Goal: Task Accomplishment & Management: Complete application form

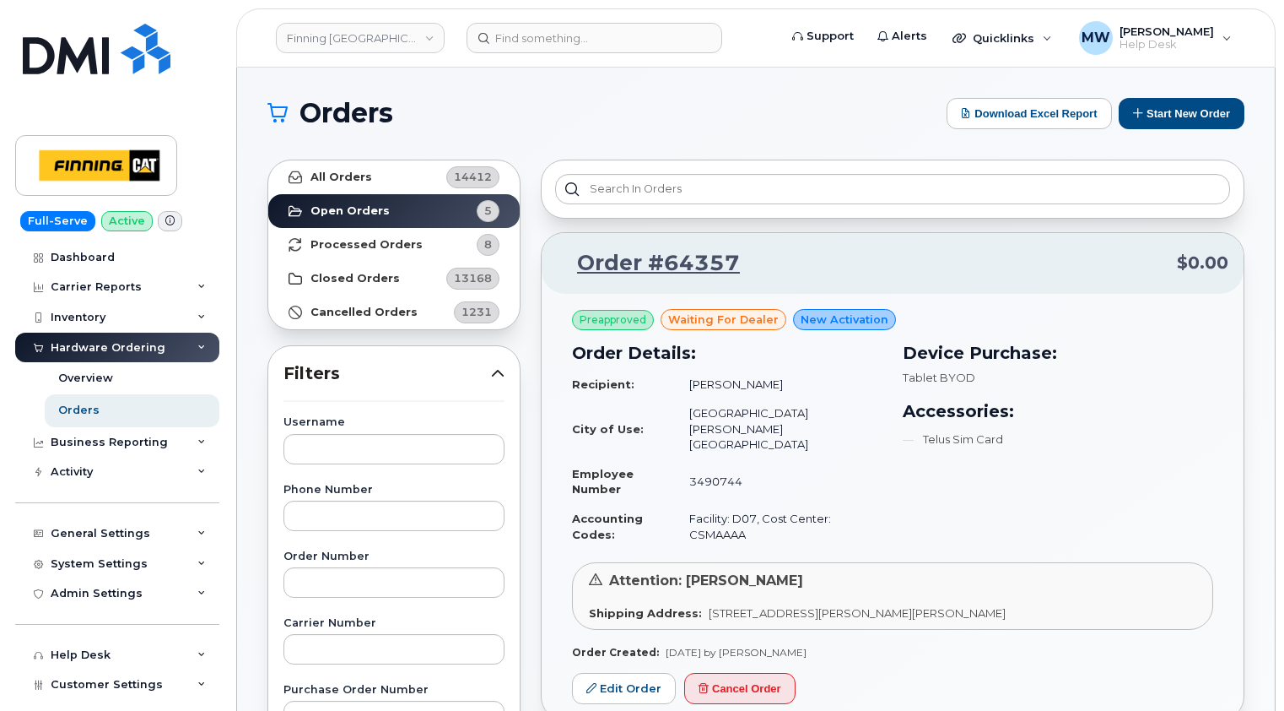
scroll to position [84, 0]
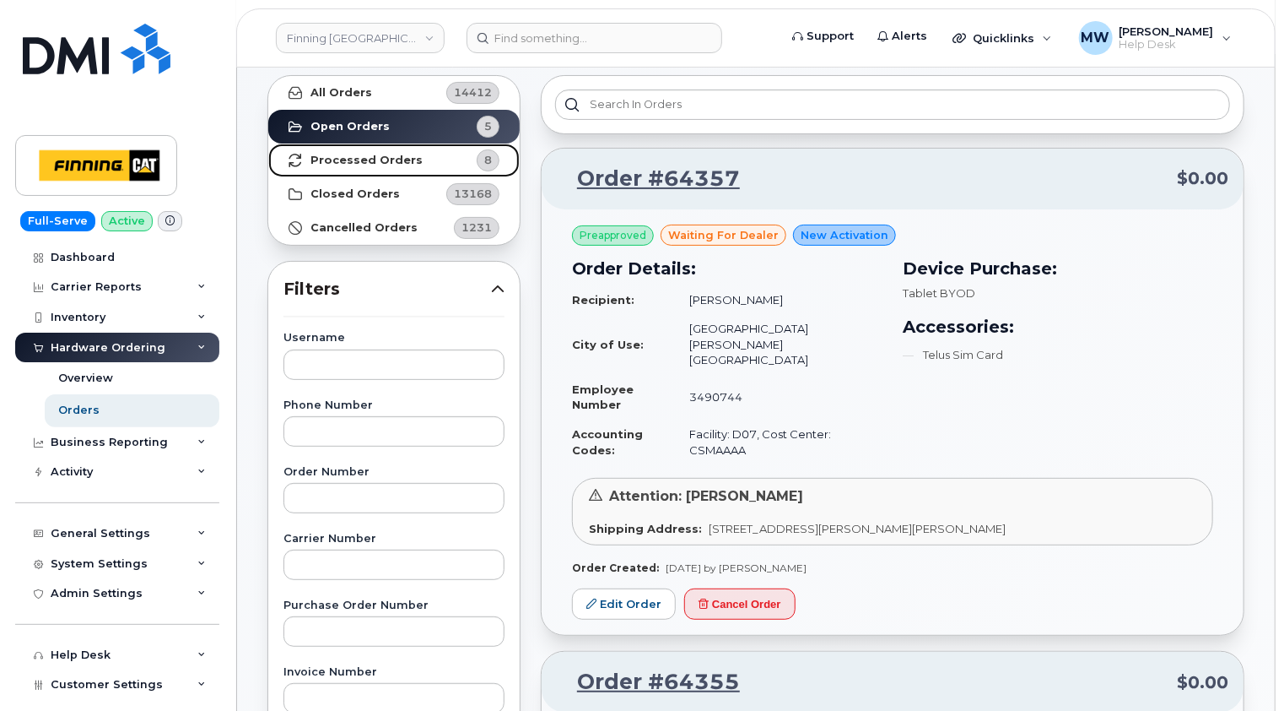
click at [371, 164] on strong "Processed Orders" at bounding box center [367, 161] width 112 height 14
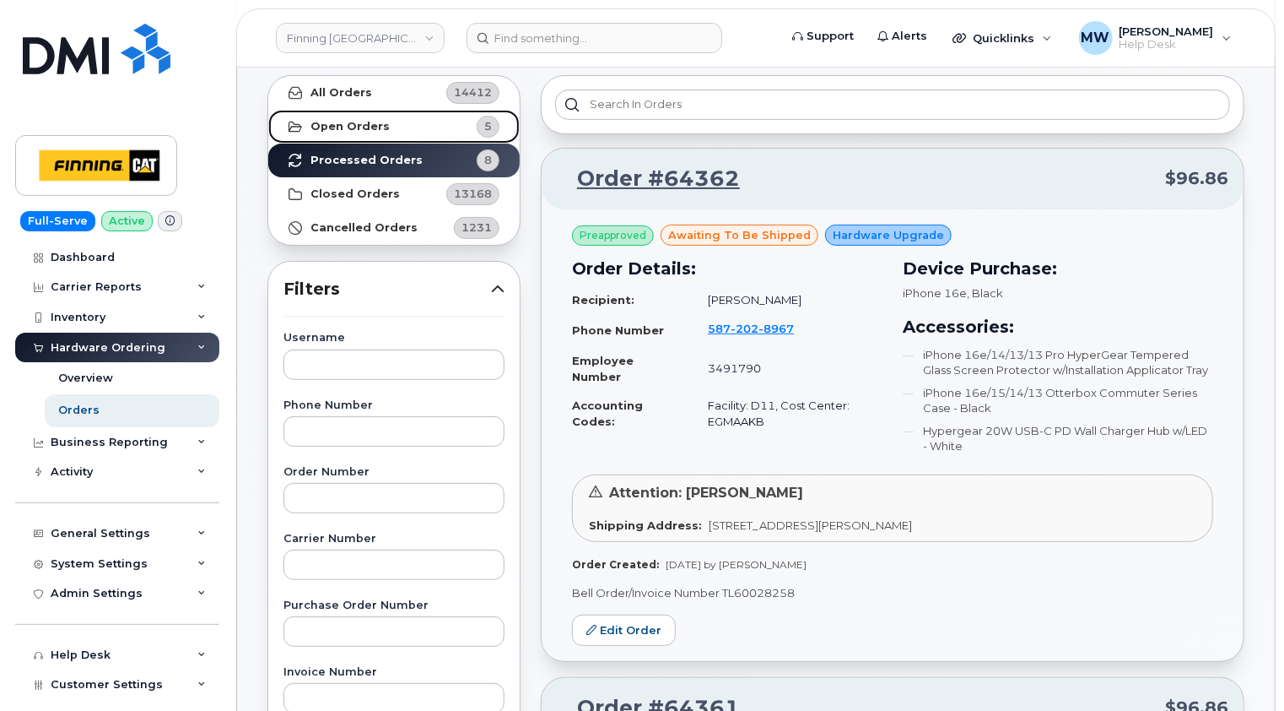
click at [359, 113] on link "Open Orders 5" at bounding box center [393, 127] width 251 height 34
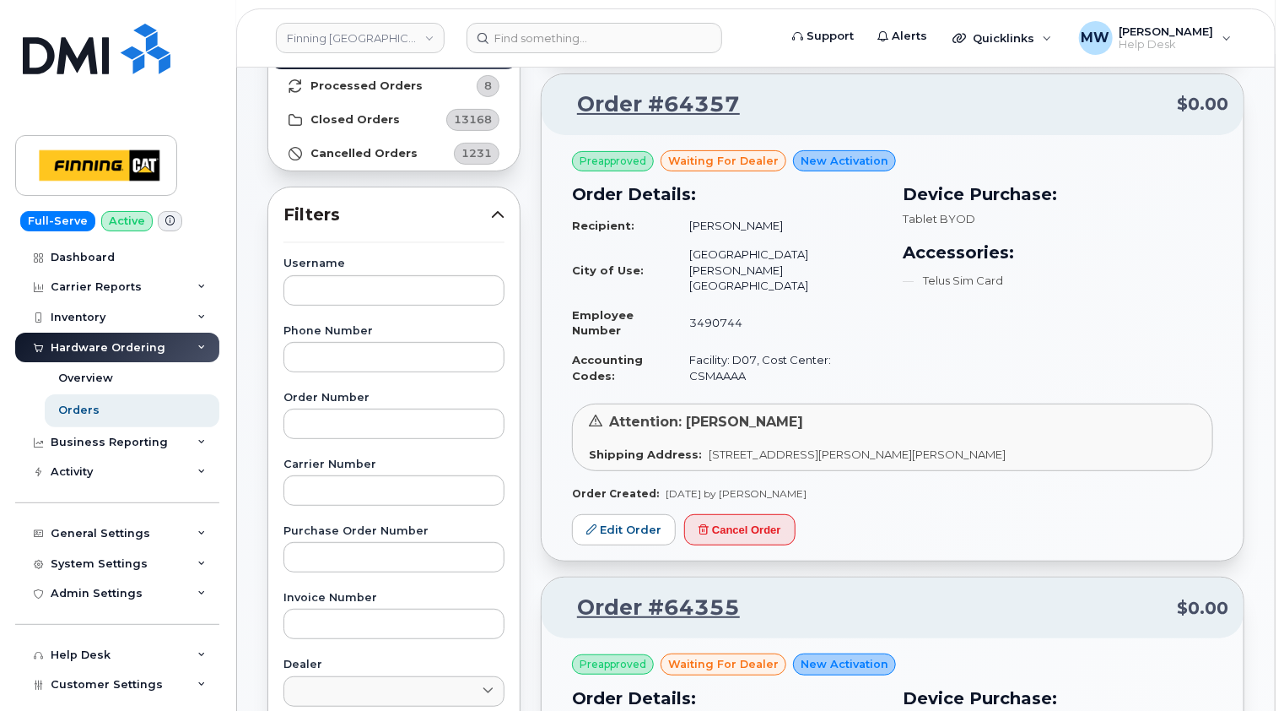
scroll to position [169, 0]
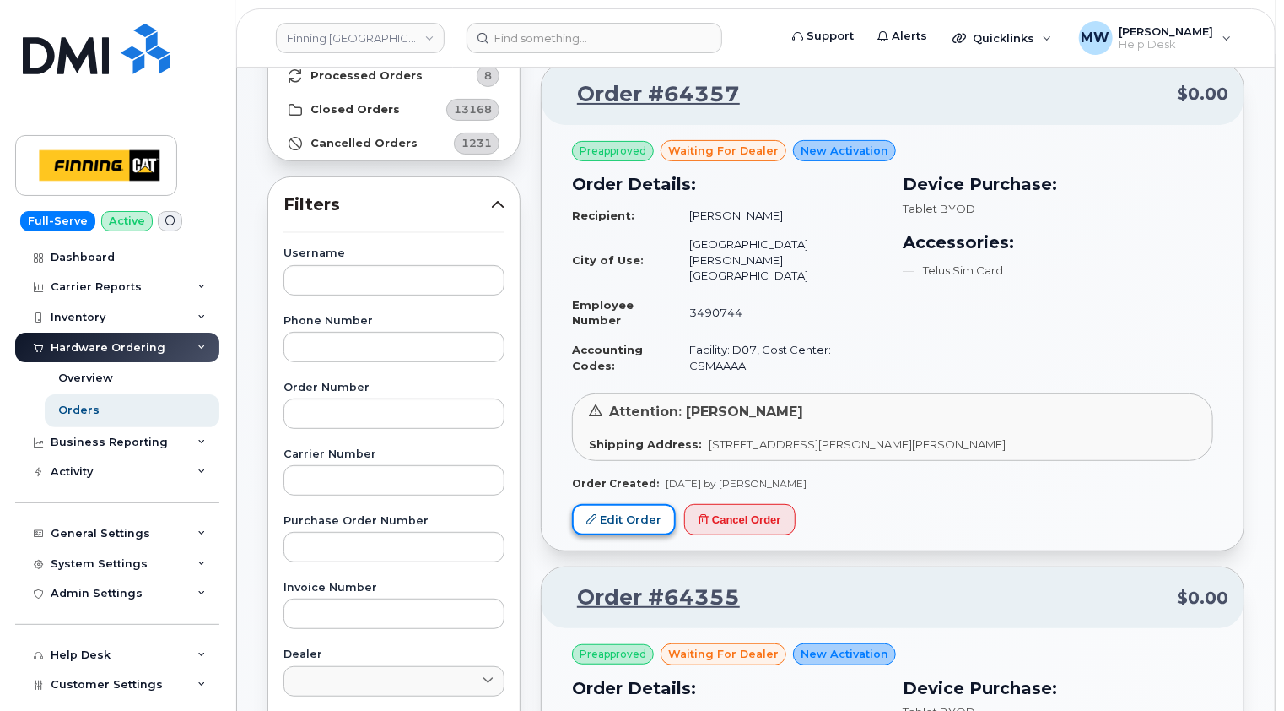
click at [641, 504] on link "Edit Order" at bounding box center [624, 519] width 104 height 31
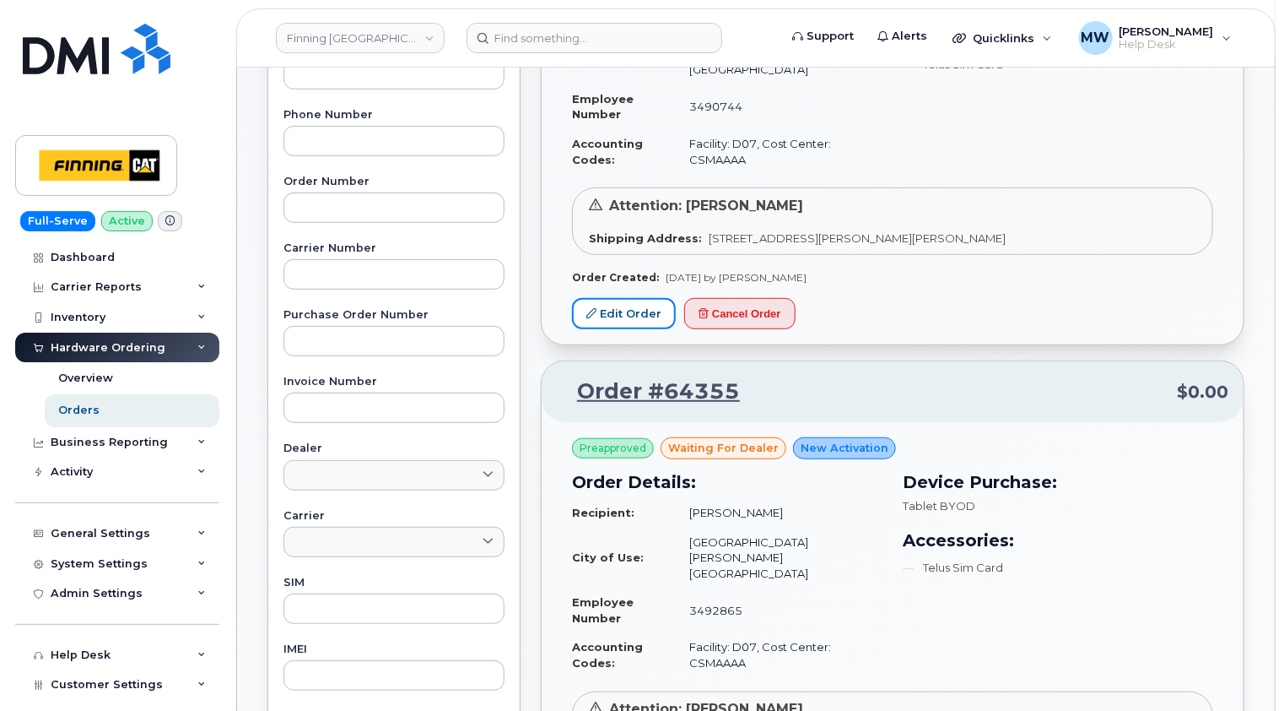
scroll to position [506, 0]
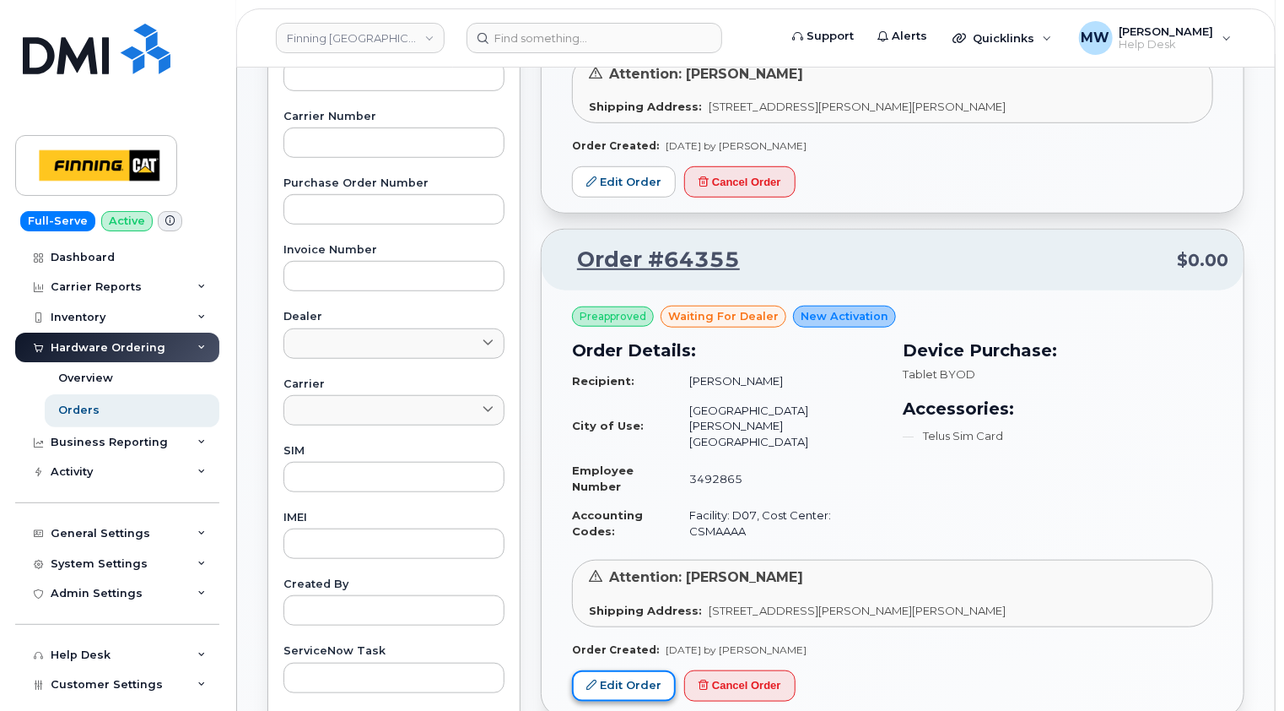
click at [630, 670] on link "Edit Order" at bounding box center [624, 685] width 104 height 31
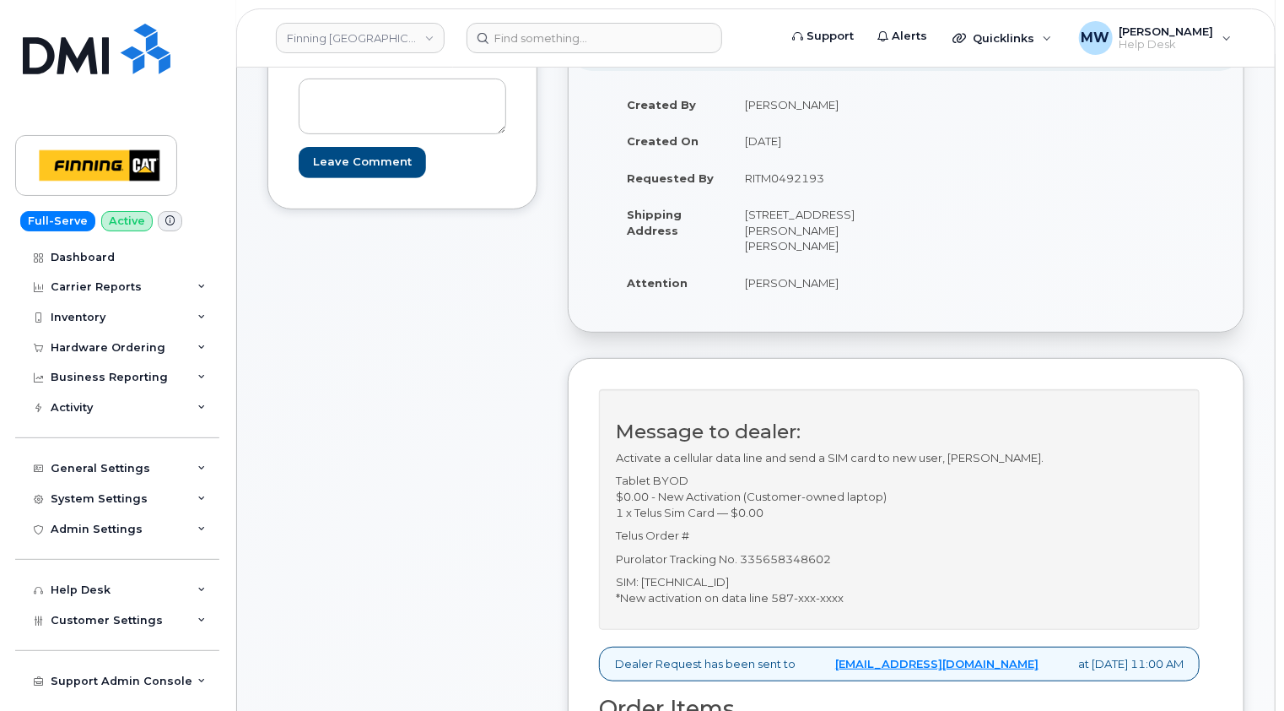
scroll to position [253, 0]
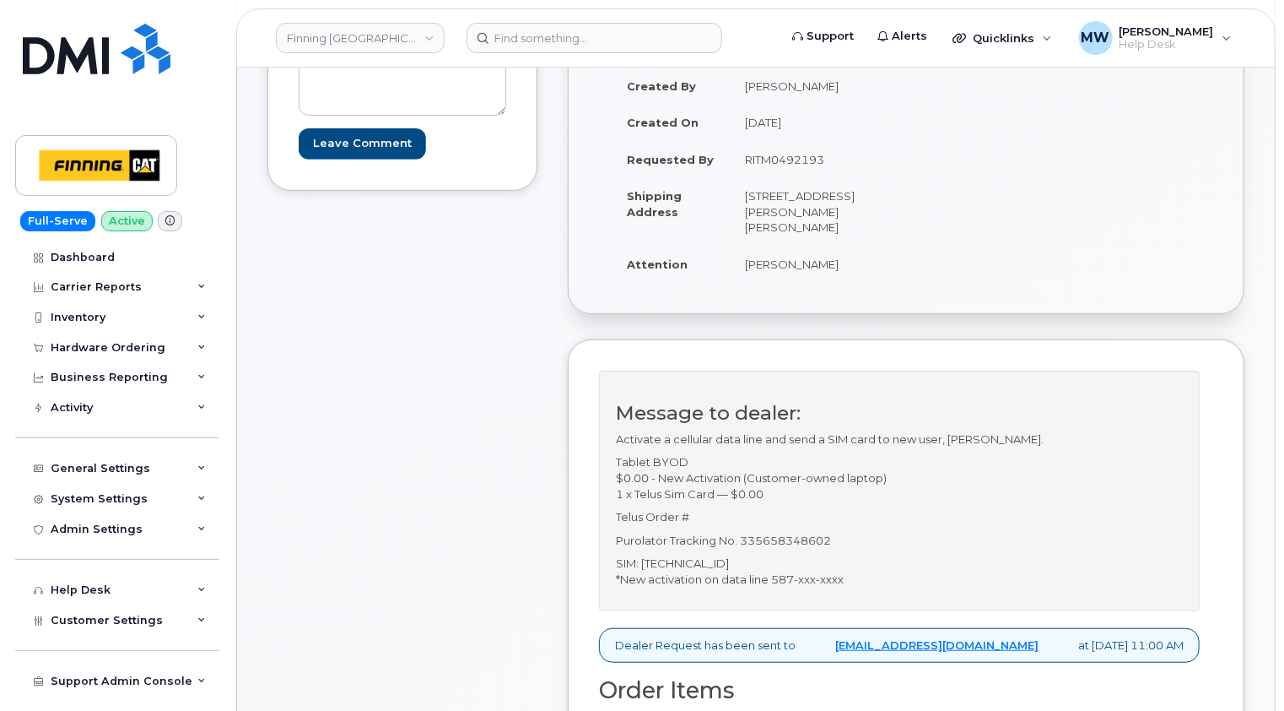
drag, startPoint x: 792, startPoint y: 559, endPoint x: 644, endPoint y: 555, distance: 148.6
click at [644, 555] on p "SIM: 8912230102357626674 *New activation on data line 587-xxx-xxxx" at bounding box center [899, 570] width 567 height 31
copy p "8912230102357626674"
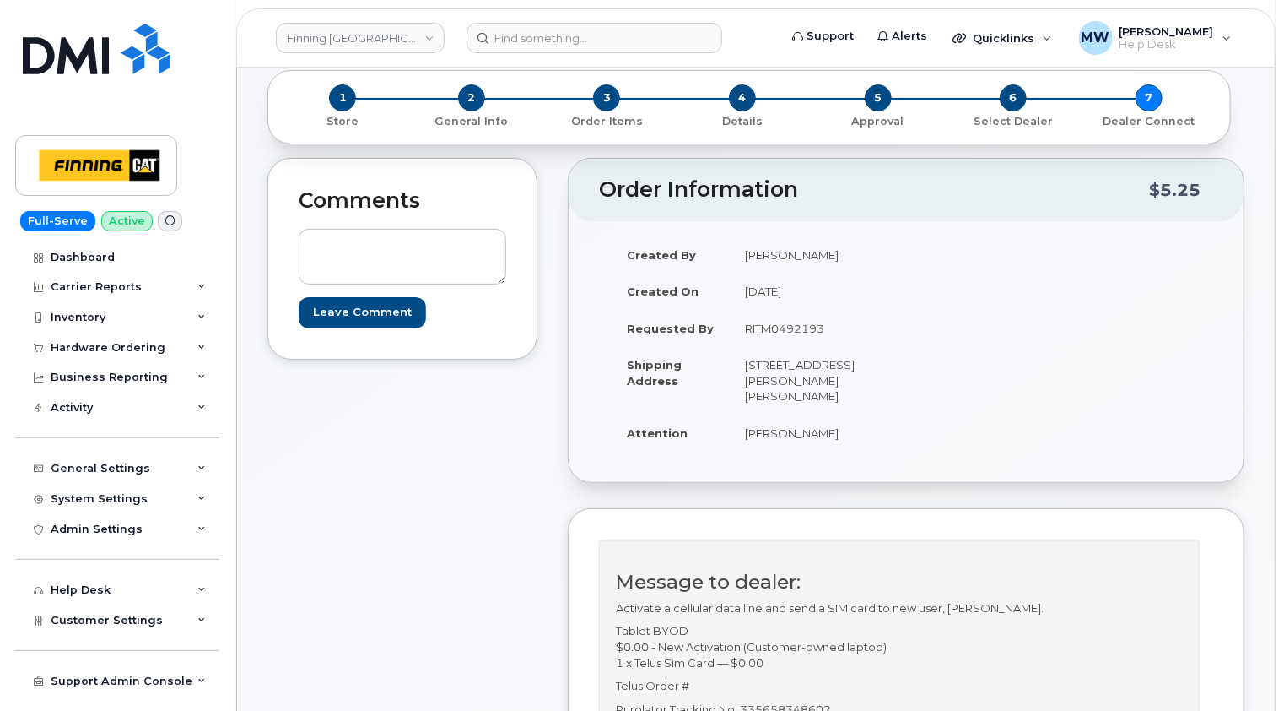
scroll to position [0, 0]
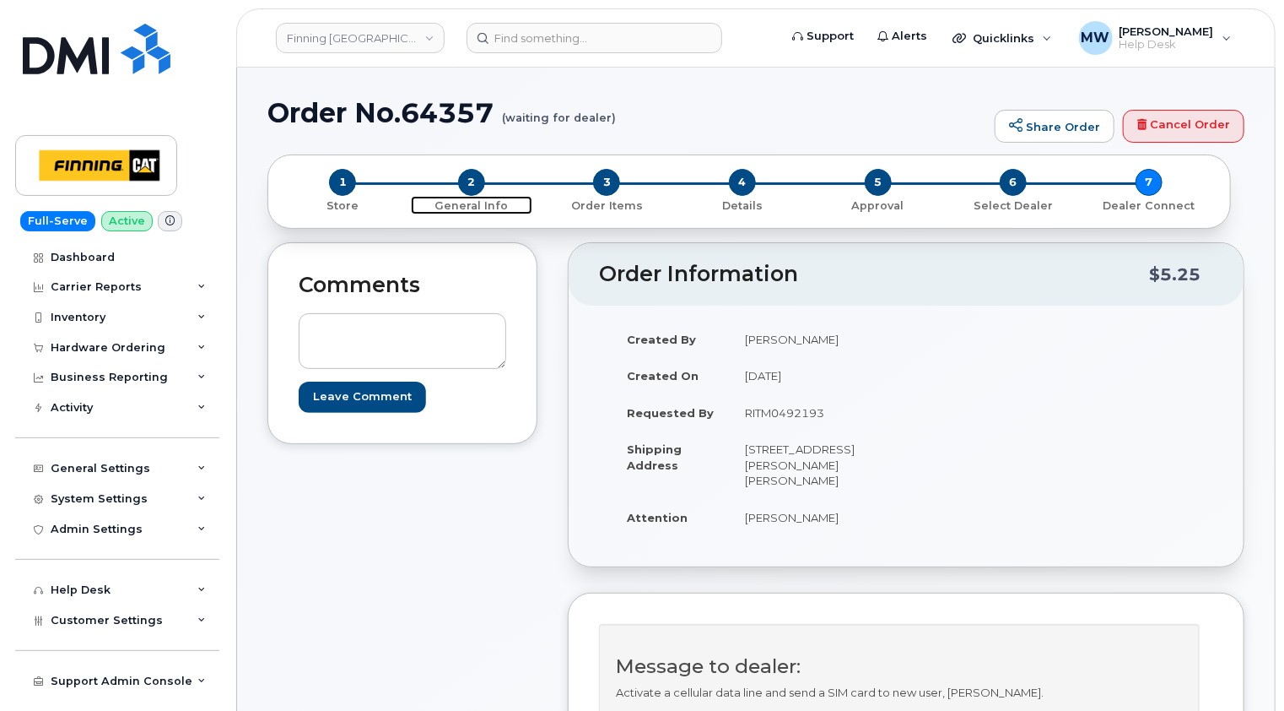
click at [468, 186] on span "2" at bounding box center [471, 182] width 27 height 27
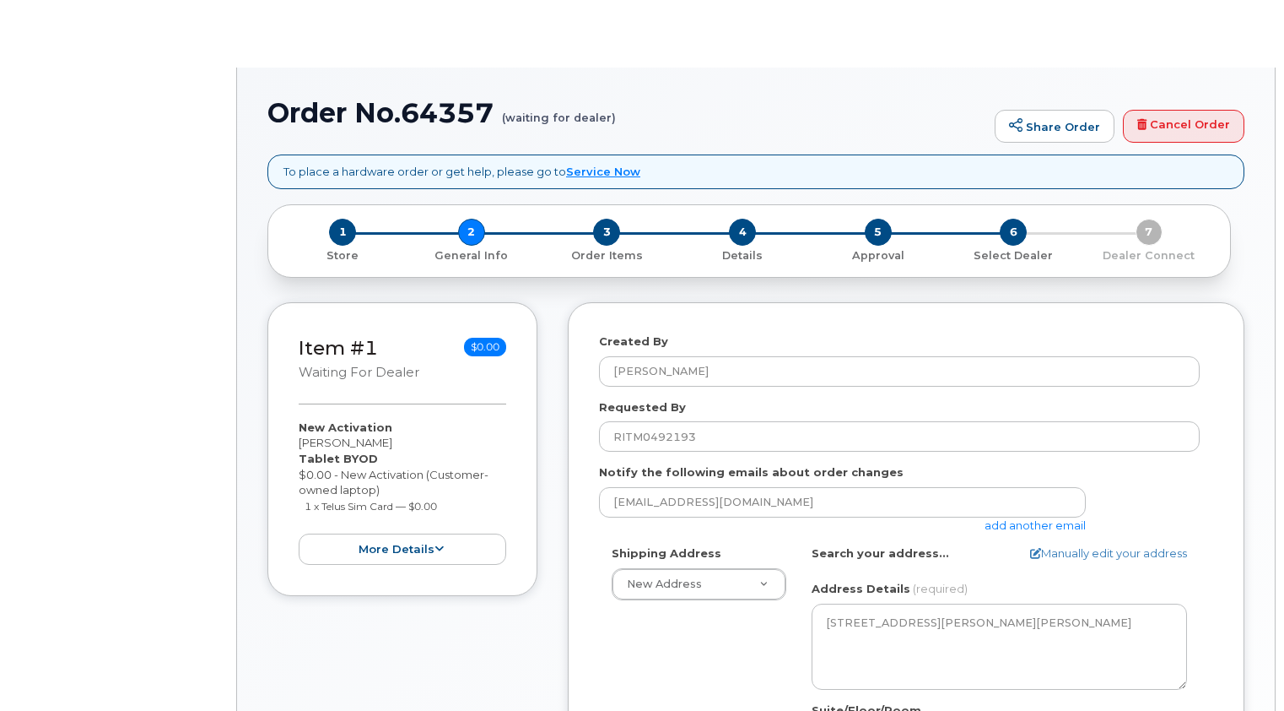
select select
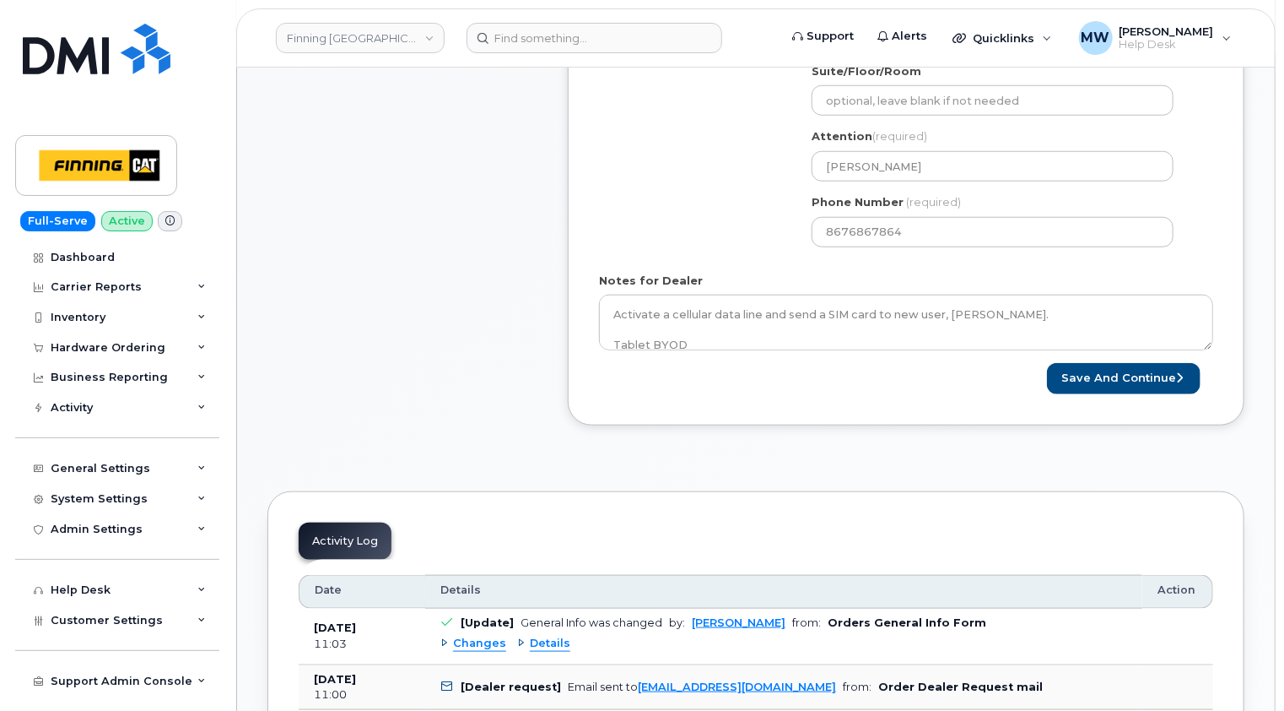
scroll to position [675, 0]
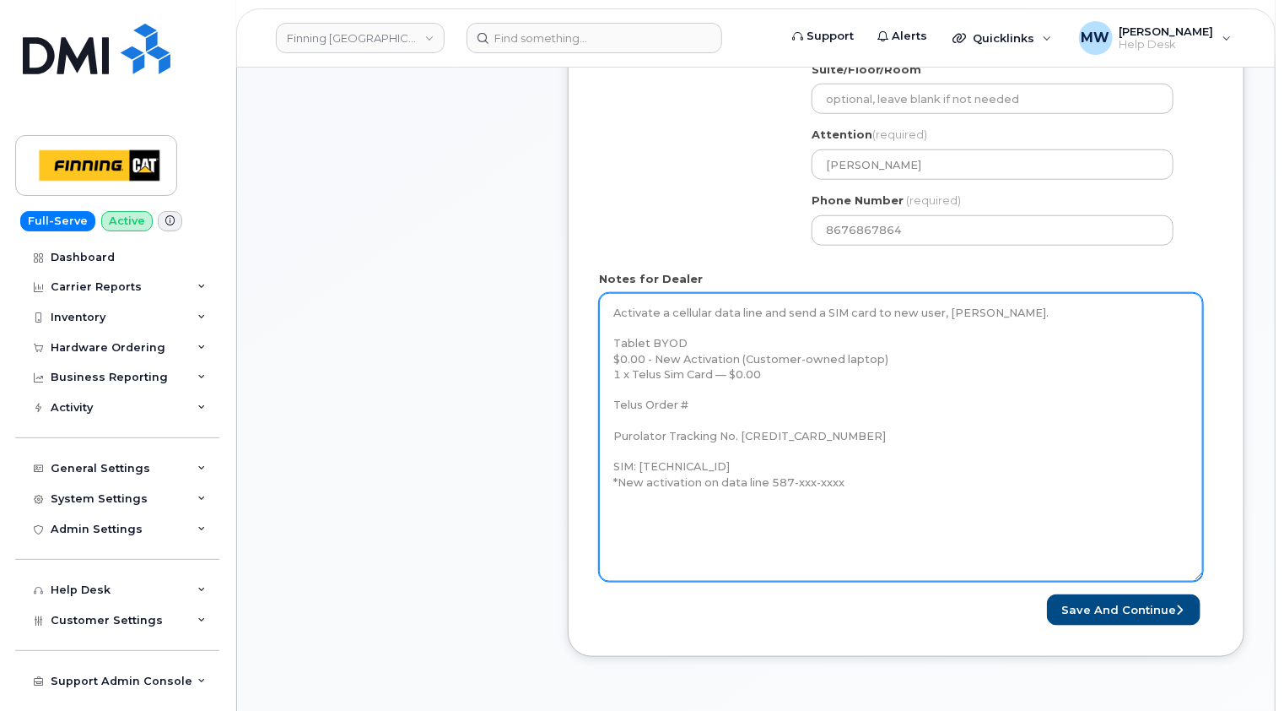
drag, startPoint x: 1212, startPoint y: 343, endPoint x: 1207, endPoint y: 621, distance: 278.5
click at [1203, 581] on textarea "Activate a cellular data line and send a SIM card to new user, Alexandre Theria…" at bounding box center [901, 437] width 604 height 289
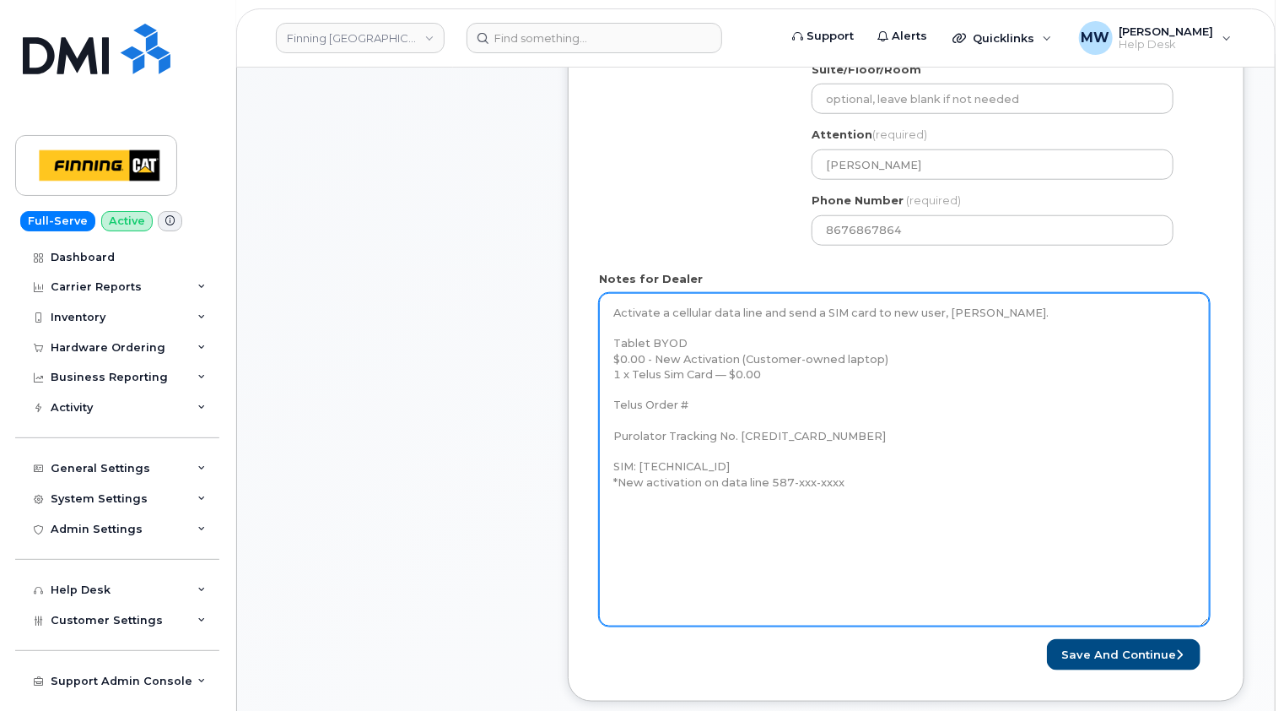
click at [721, 400] on textarea "Activate a cellular data line and send a SIM card to new user, Alexandre Theria…" at bounding box center [904, 459] width 611 height 333
paste textarea "TL60028314"
drag, startPoint x: 776, startPoint y: 402, endPoint x: 608, endPoint y: 312, distance: 191.0
click at [608, 312] on textarea "Activate a cellular data line and send a SIM card to new user, Alexandre Theria…" at bounding box center [904, 459] width 611 height 333
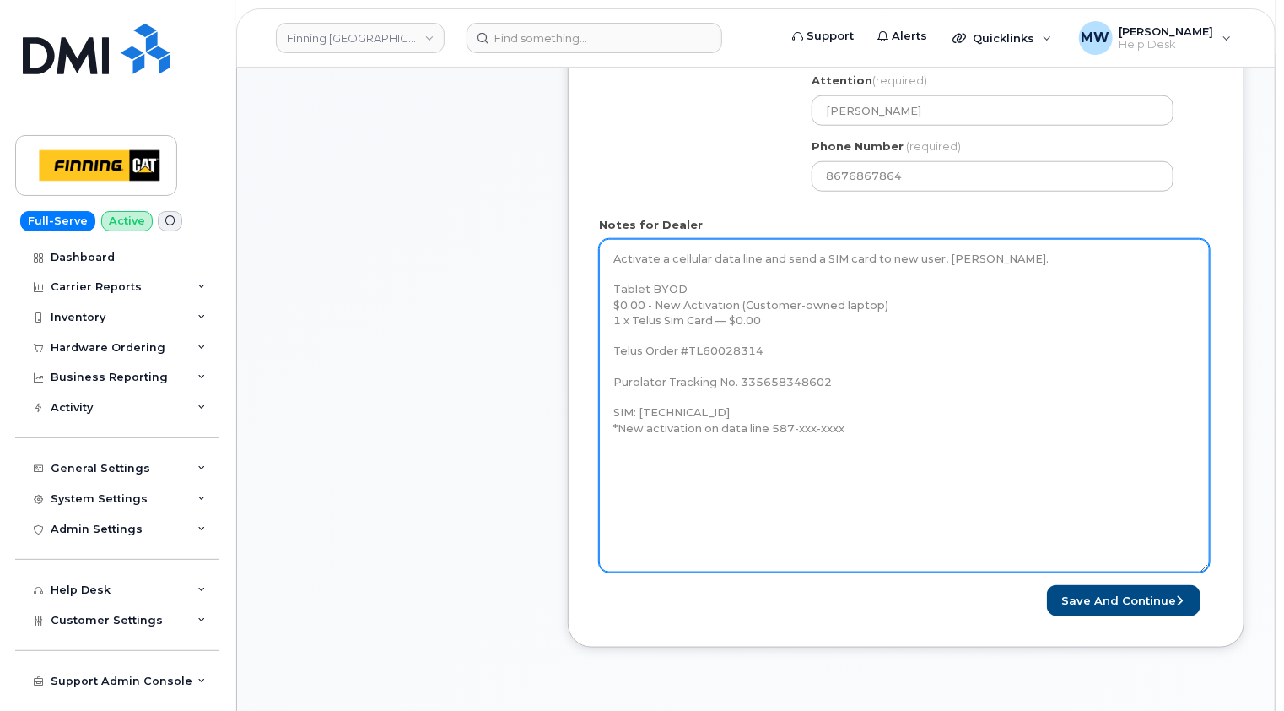
scroll to position [759, 0]
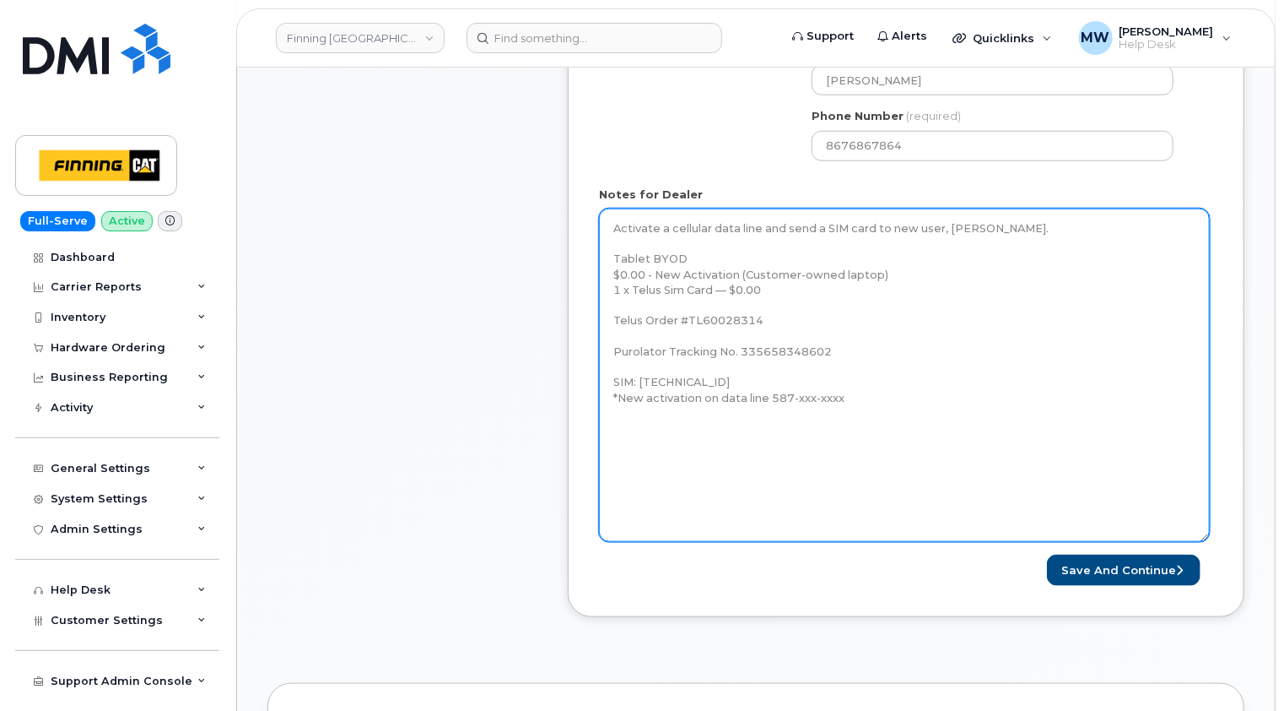
click at [867, 396] on textarea "Activate a cellular data line and send a SIM card to new user, Alexandre Theria…" at bounding box center [904, 374] width 611 height 333
click at [760, 435] on textarea "Activate a cellular data line and send a SIM card to new user, Alexandre Theria…" at bounding box center [904, 374] width 611 height 333
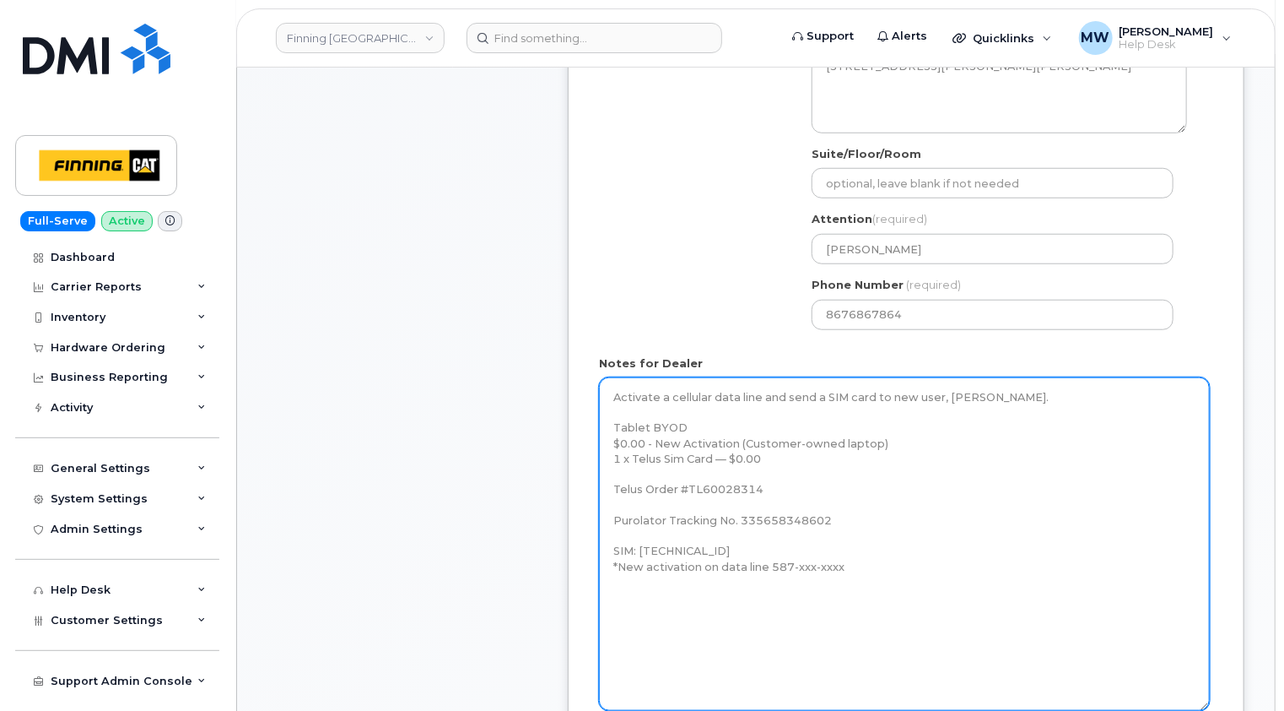
scroll to position [675, 0]
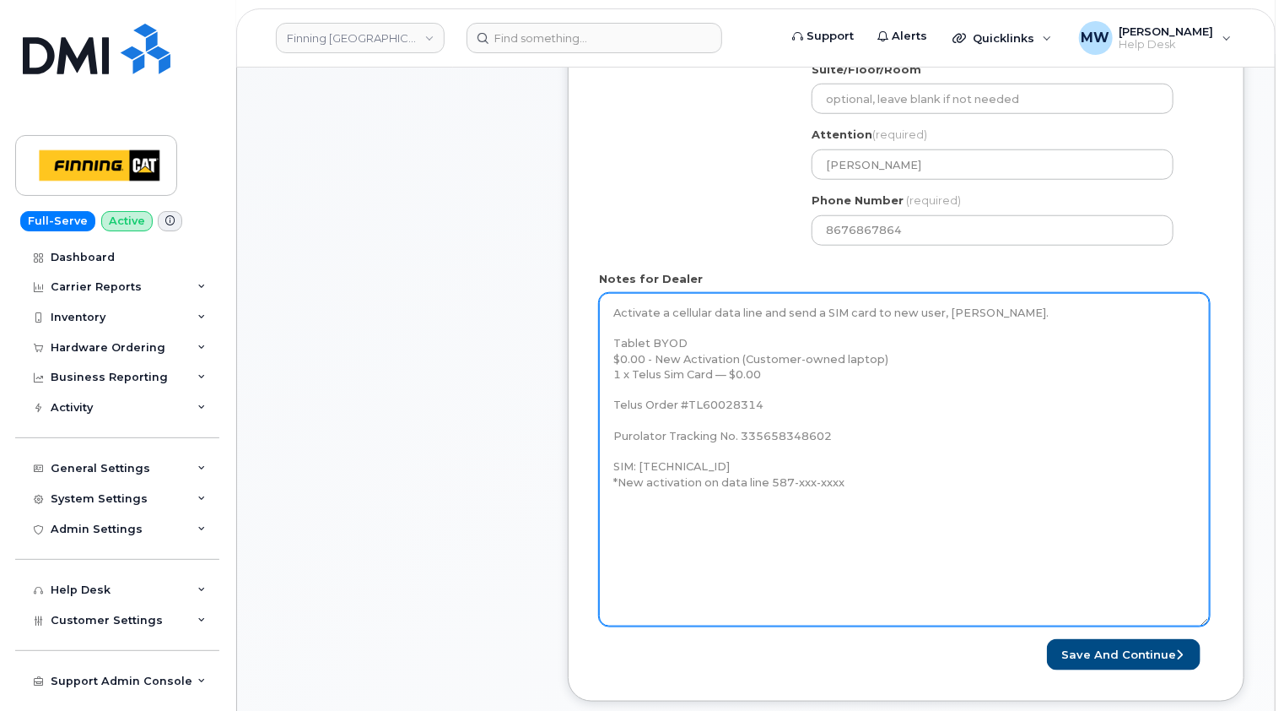
type textarea "Activate a cellular data line and send a SIM card to new user, Alexandre Theria…"
drag, startPoint x: 1139, startPoint y: 656, endPoint x: 955, endPoint y: 391, distance: 322.6
click at [1139, 656] on button "Save and Continue" at bounding box center [1124, 654] width 154 height 31
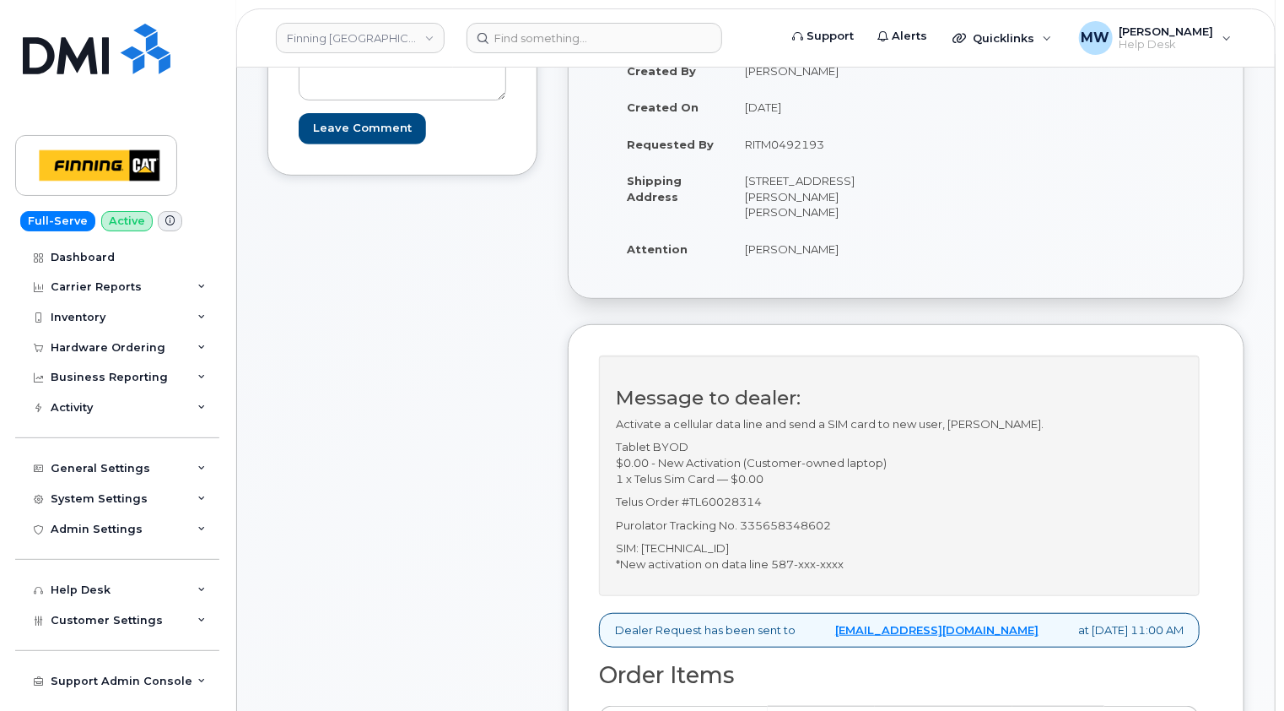
scroll to position [422, 0]
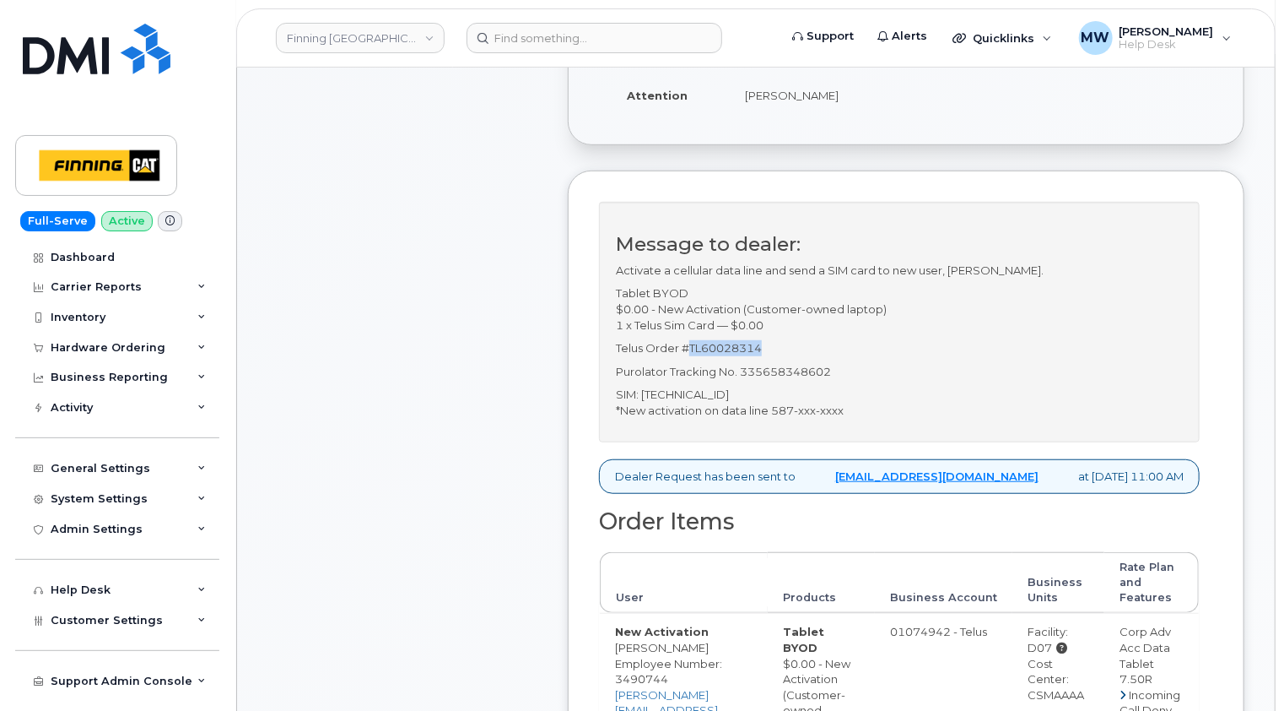
drag, startPoint x: 765, startPoint y: 346, endPoint x: 692, endPoint y: 347, distance: 73.4
click at [692, 347] on p "Telus Order #TL60028314" at bounding box center [899, 348] width 567 height 16
copy p "TL60028314"
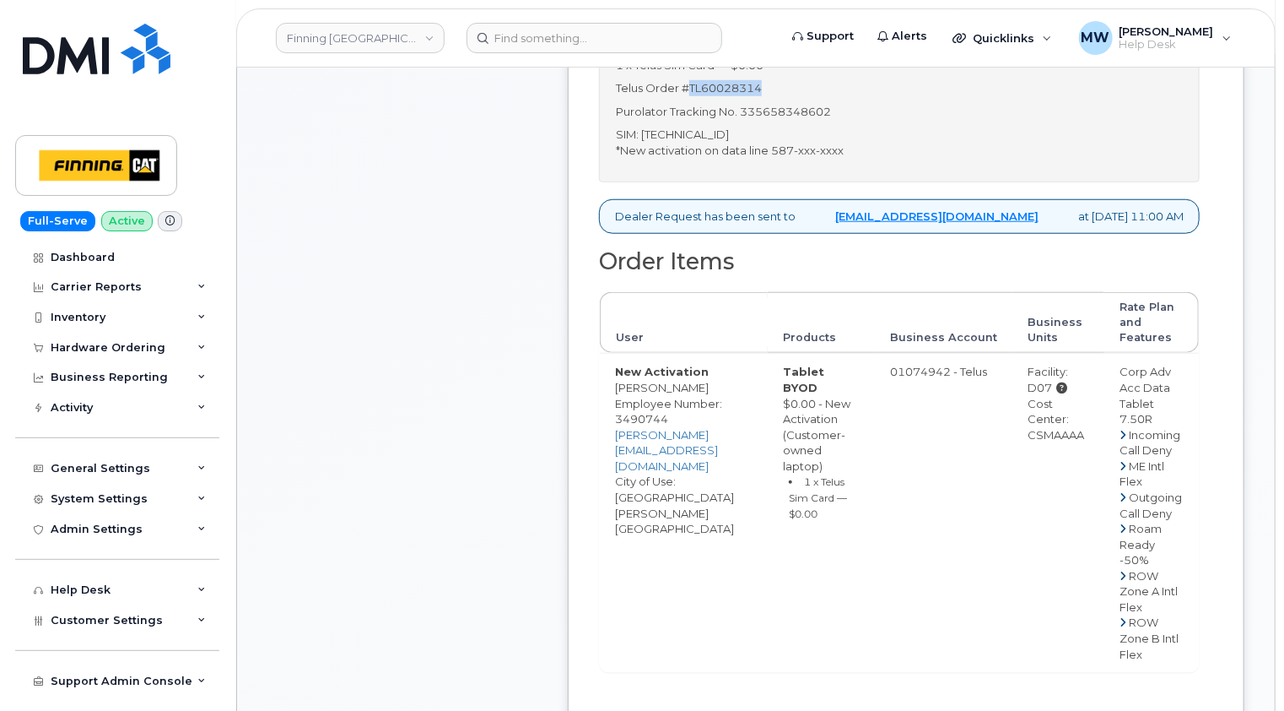
scroll to position [928, 0]
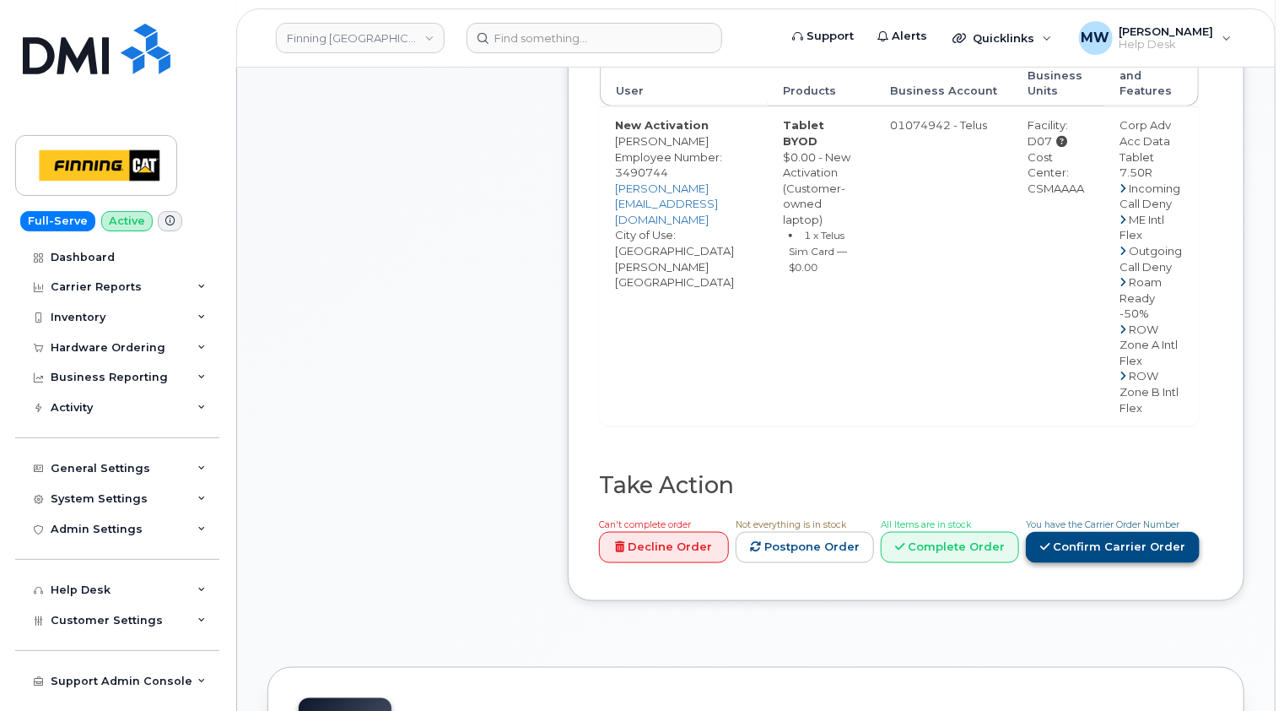
click at [1144, 563] on link "Confirm Carrier Order" at bounding box center [1113, 547] width 174 height 31
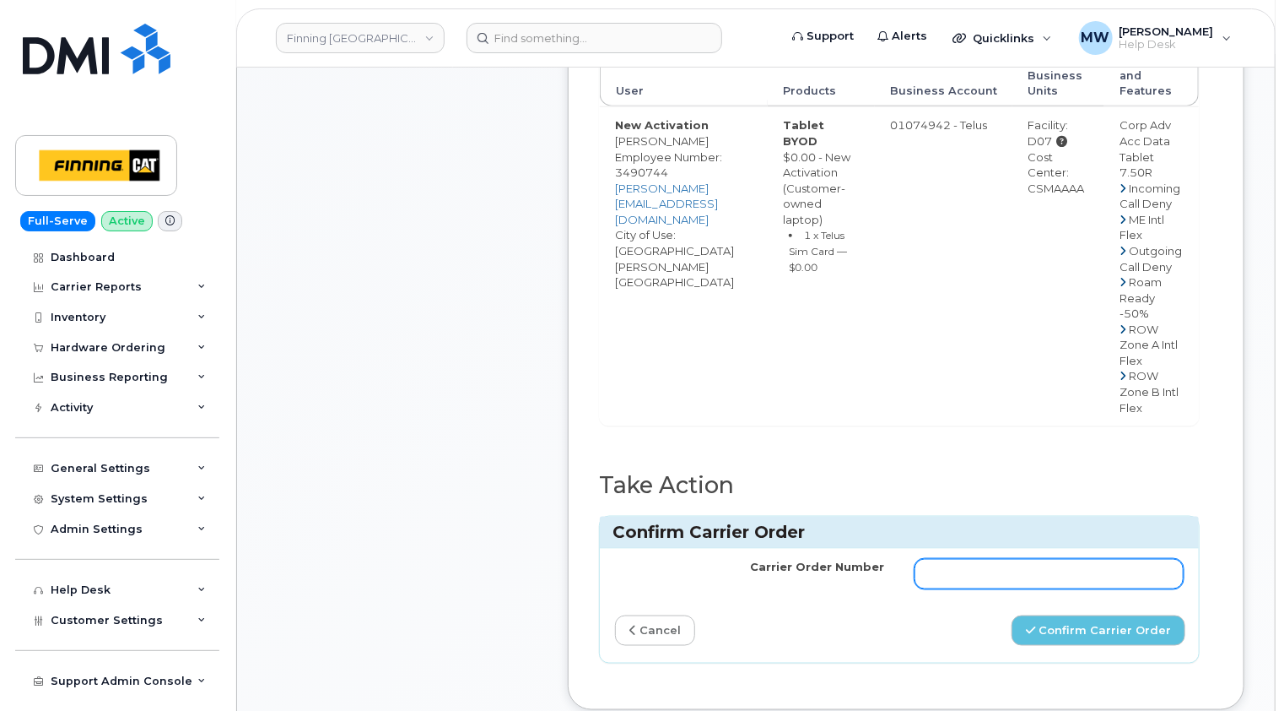
click at [977, 589] on input "Carrier Order Number" at bounding box center [1049, 574] width 269 height 30
paste input "TL60028314"
type input "TL60028314"
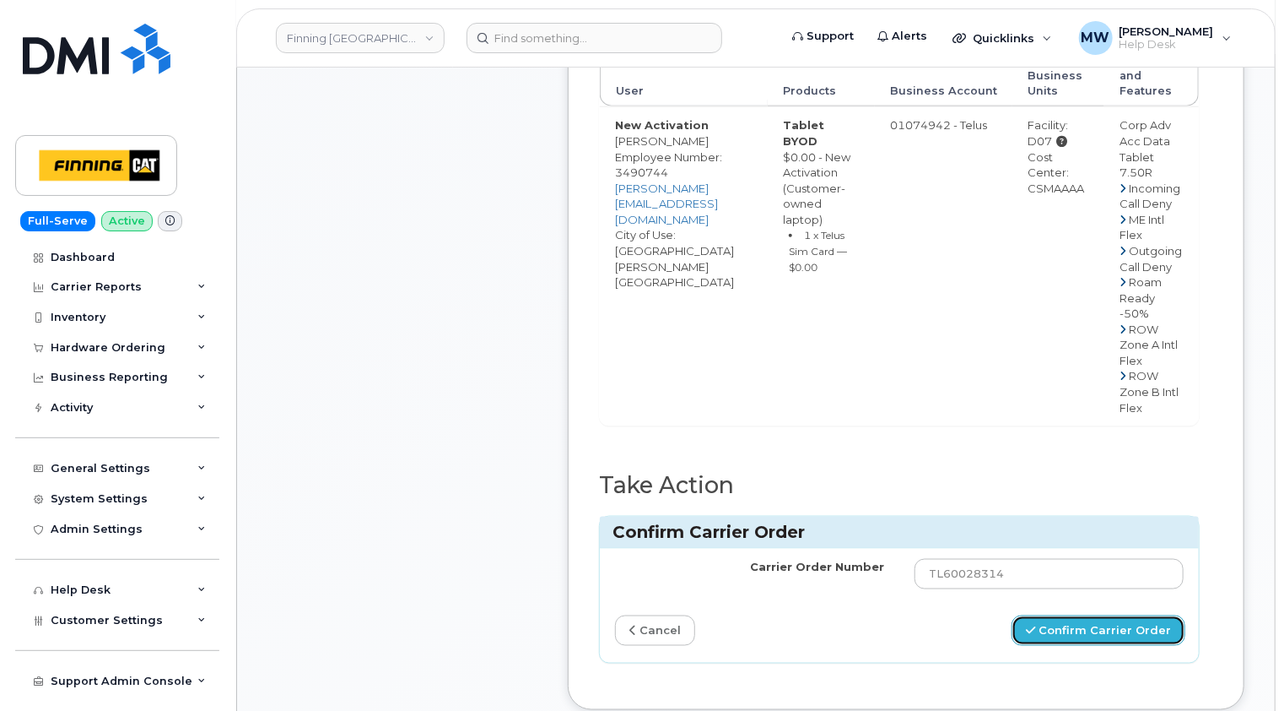
click at [1125, 646] on button "Confirm Carrier Order" at bounding box center [1099, 630] width 174 height 31
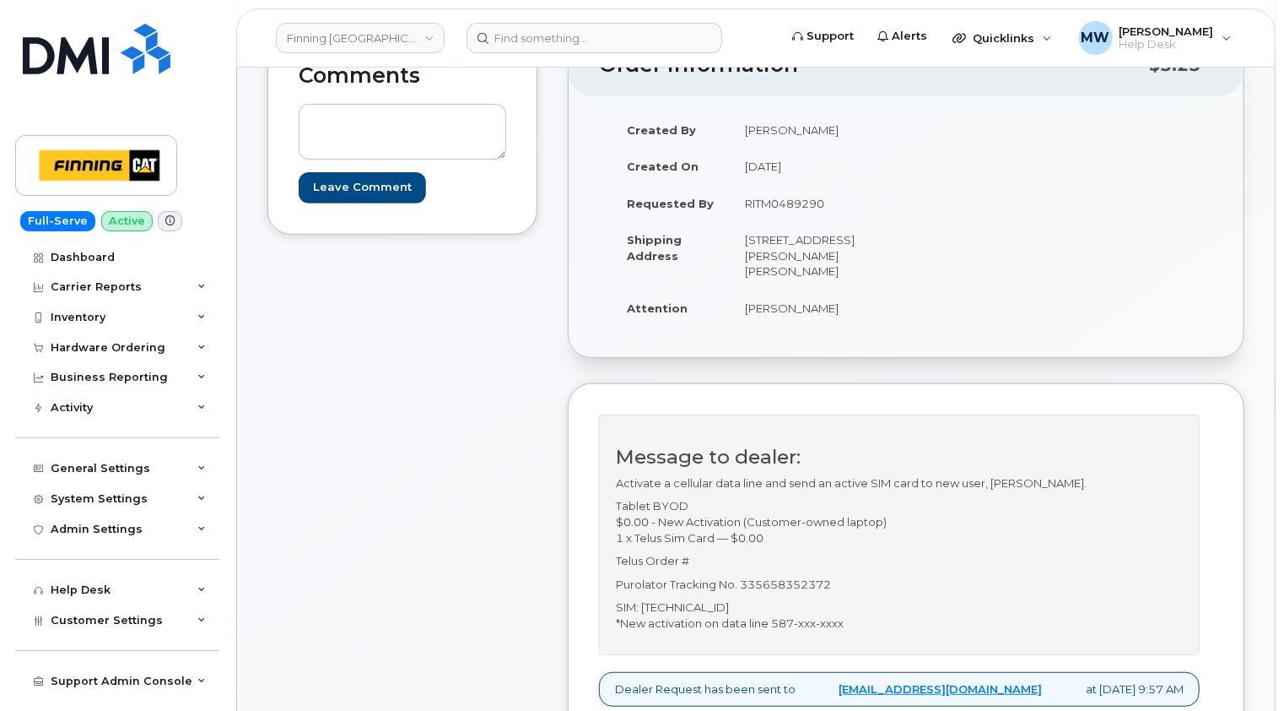
scroll to position [338, 0]
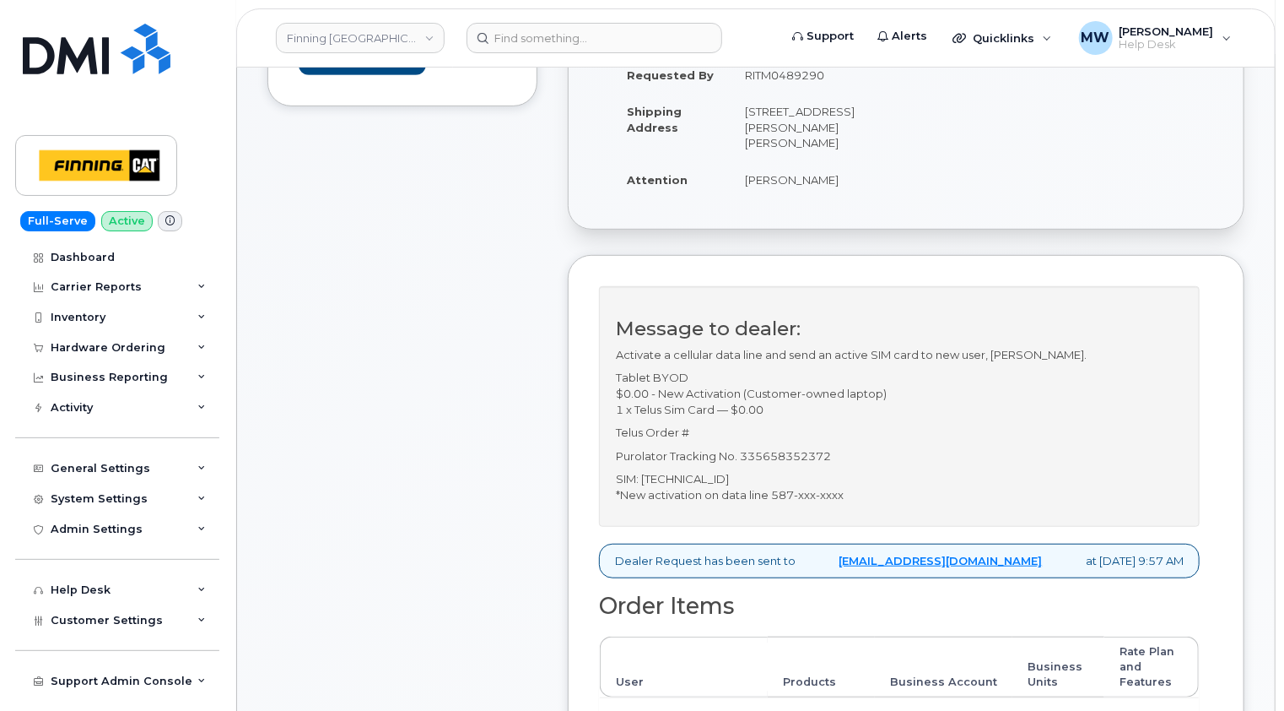
click at [761, 473] on p "SIM: 8912230102357626666 *New activation on data line 587-xxx-xxxx" at bounding box center [899, 486] width 567 height 31
copy p "8912230102357626666"
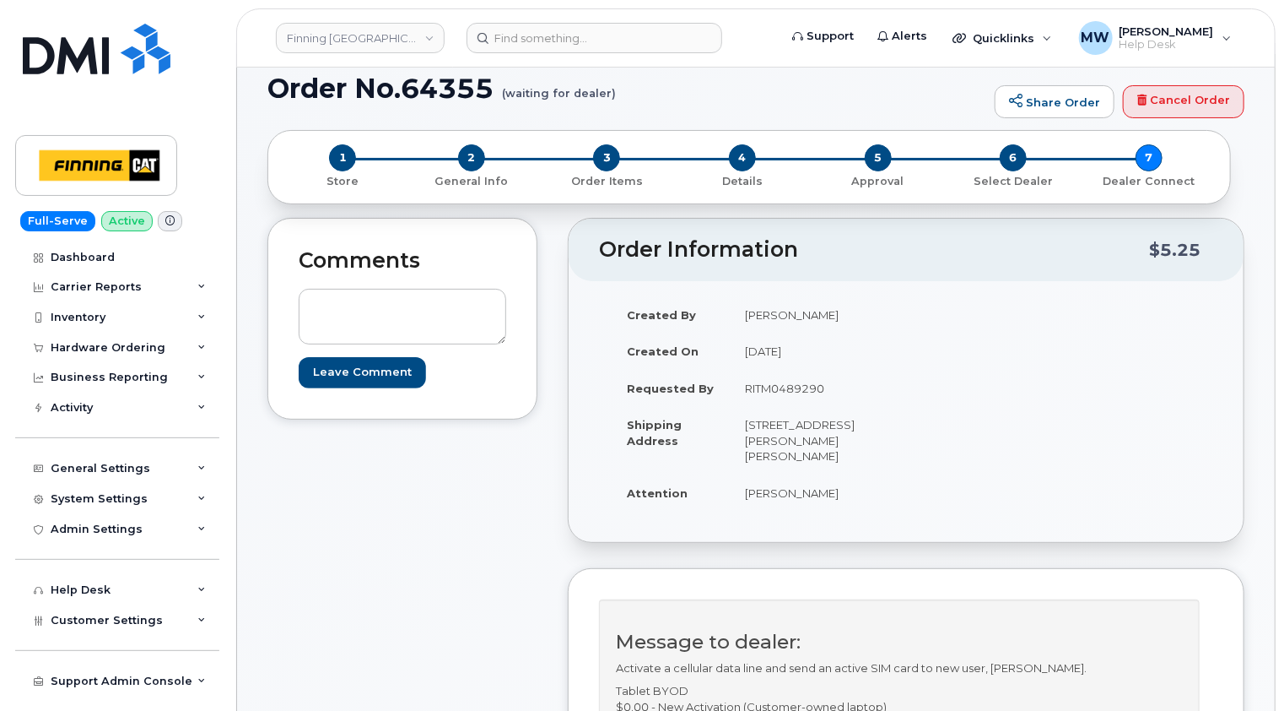
scroll to position [0, 0]
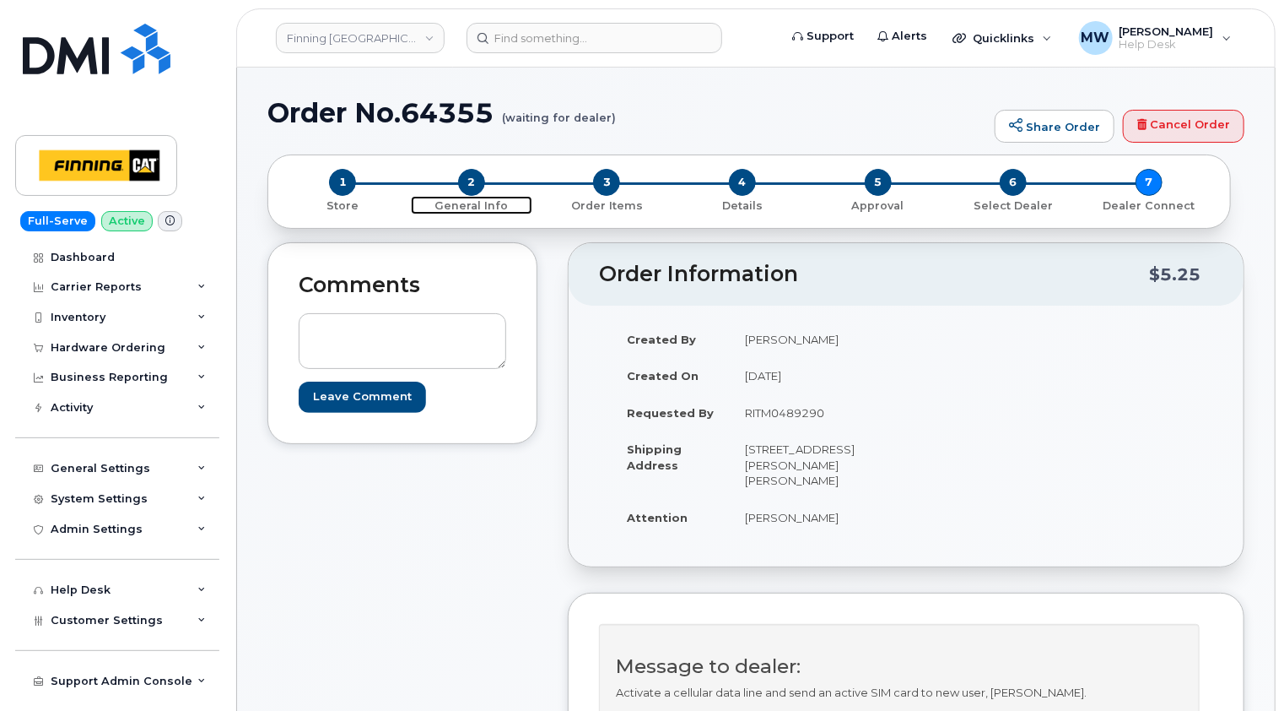
drag, startPoint x: 473, startPoint y: 183, endPoint x: 572, endPoint y: 208, distance: 102.7
click at [473, 183] on span "2" at bounding box center [471, 182] width 27 height 27
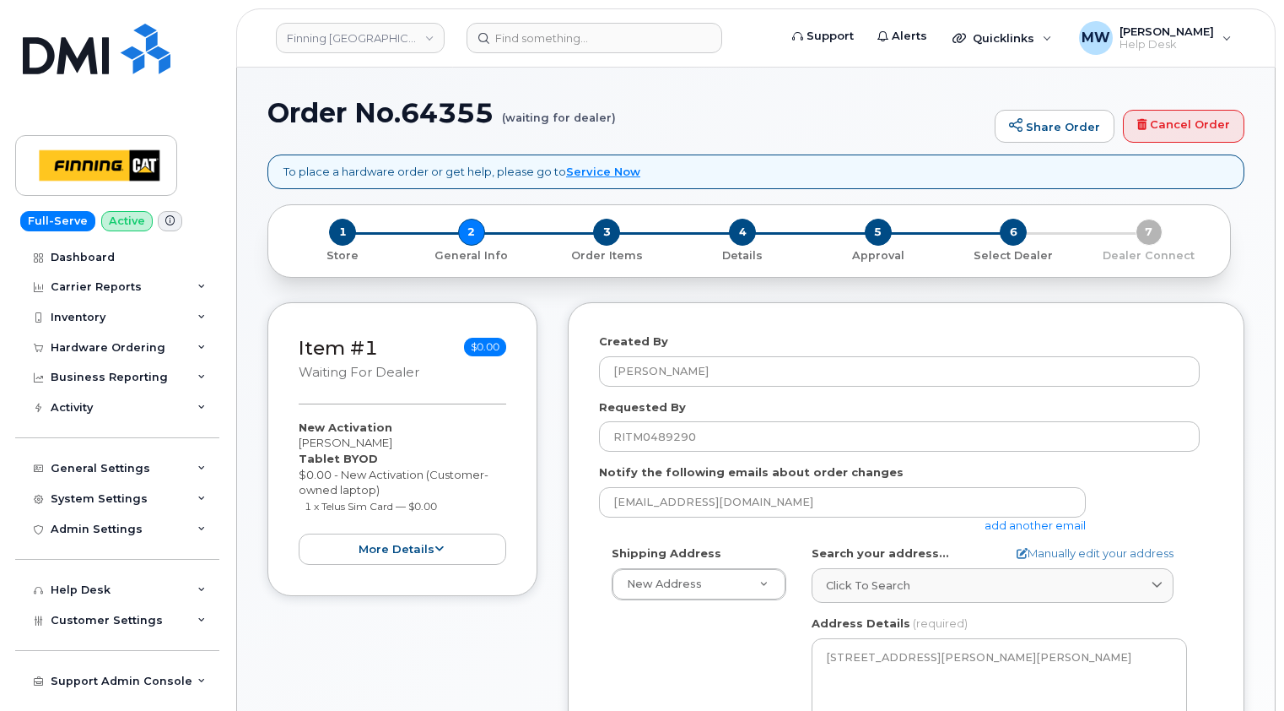
select select
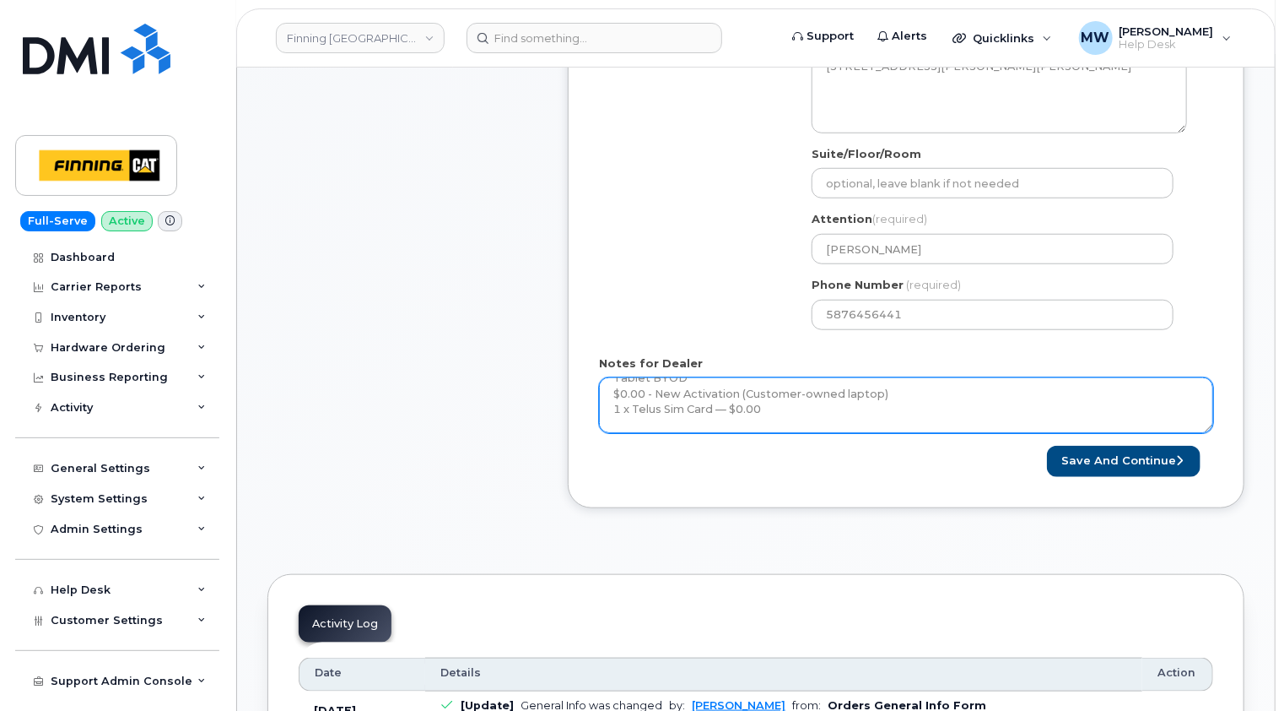
scroll to position [84, 0]
click at [729, 404] on textarea "Activate a cellular data line and send an active SIM card to new user, Brydan H…" at bounding box center [906, 405] width 614 height 56
paste textarea "TL60028323"
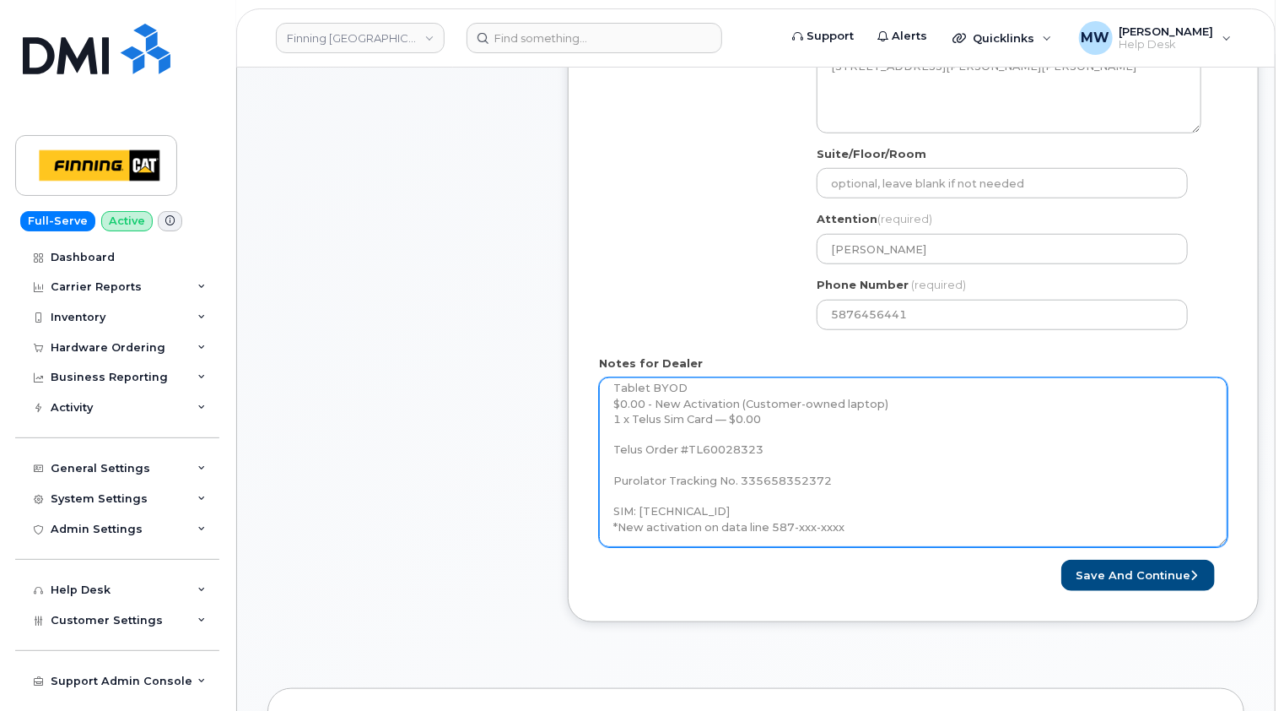
scroll to position [0, 0]
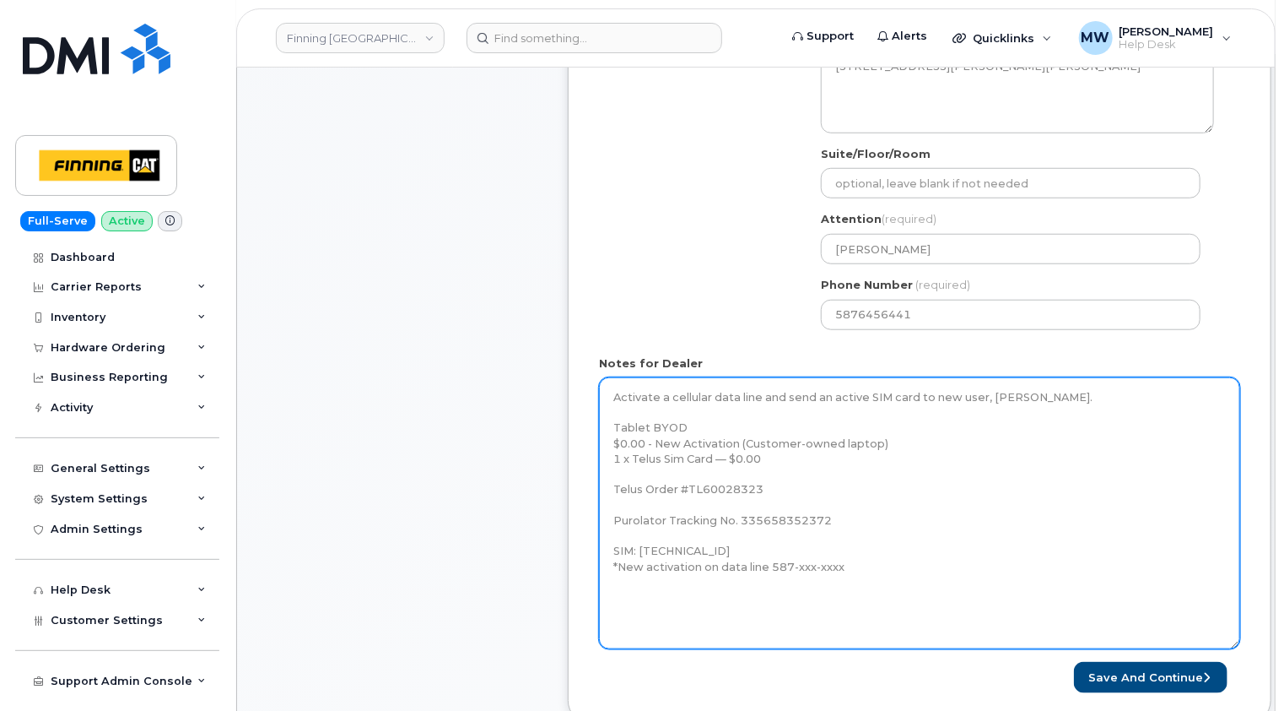
drag, startPoint x: 1212, startPoint y: 427, endPoint x: 1238, endPoint y: 643, distance: 217.6
click at [1238, 643] on textarea "Activate a cellular data line and send an active SIM card to new user, Brydan H…" at bounding box center [919, 513] width 641 height 272
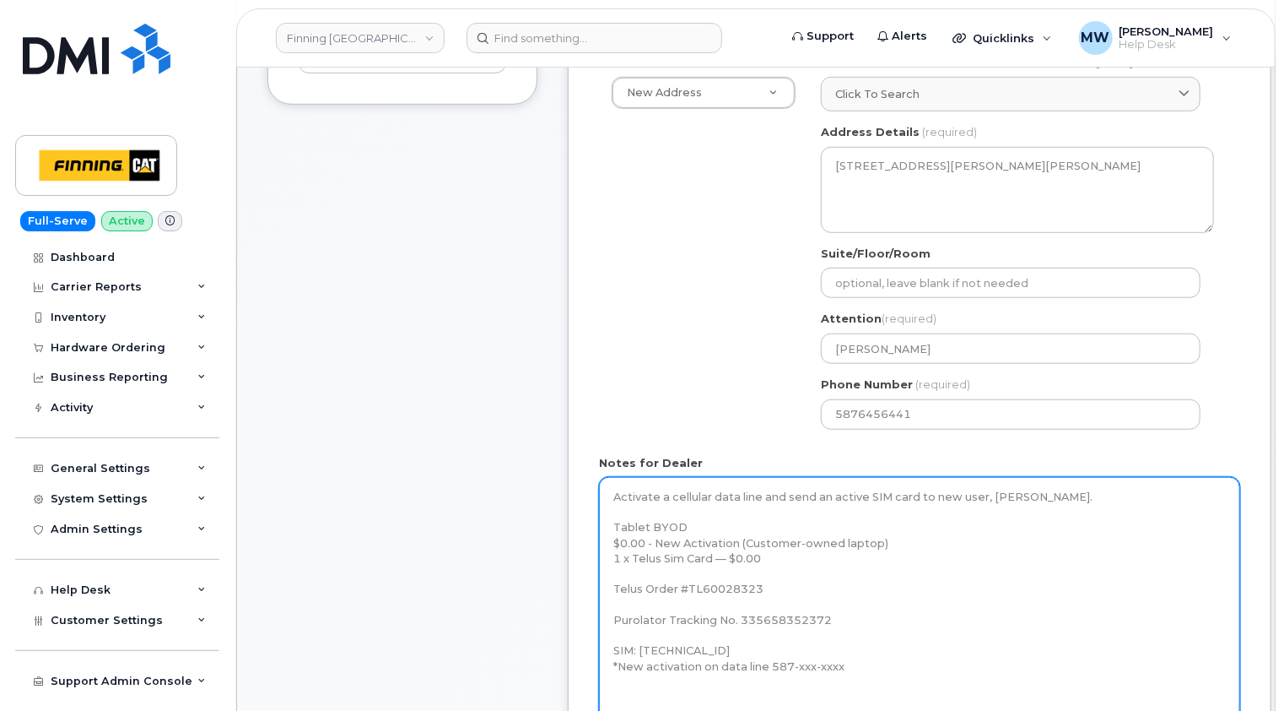
scroll to position [591, 0]
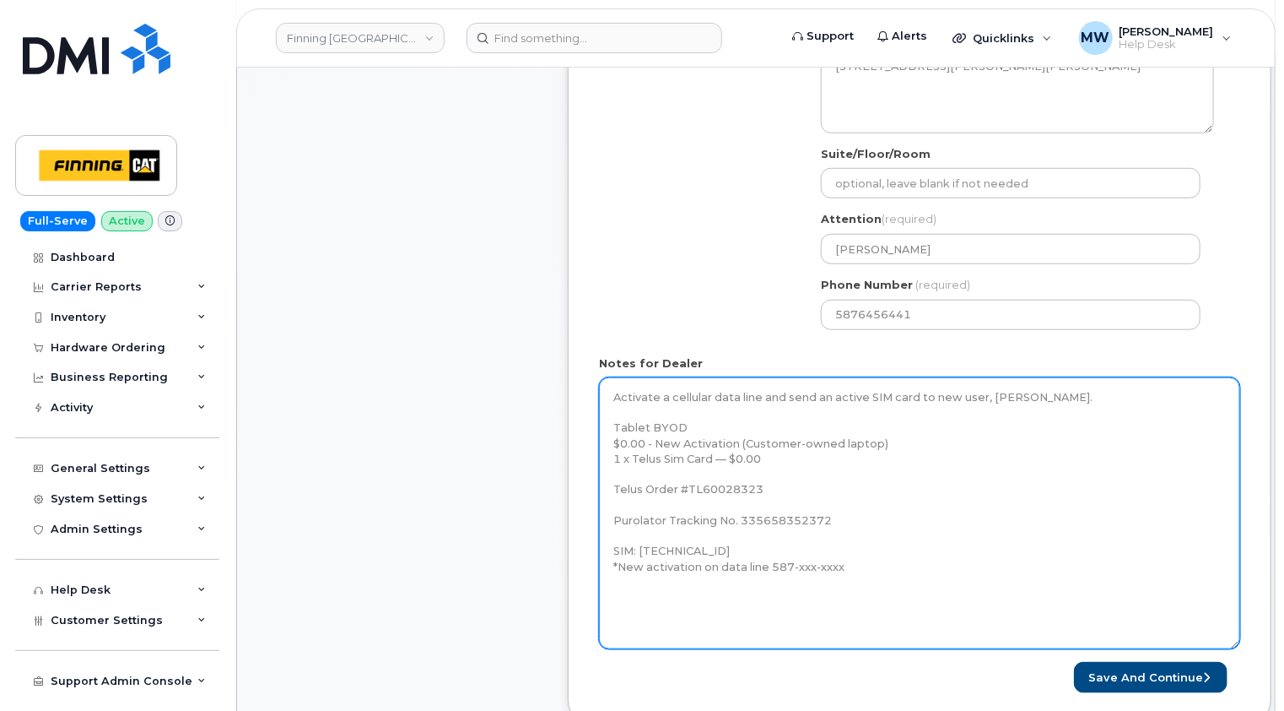
drag, startPoint x: 780, startPoint y: 488, endPoint x: 604, endPoint y: 394, distance: 199.0
click at [604, 394] on textarea "Activate a cellular data line and send an active SIM card to new user, Brydan H…" at bounding box center [919, 513] width 641 height 272
type textarea "Activate a cellular data line and send an active SIM card to new user, Brydan H…"
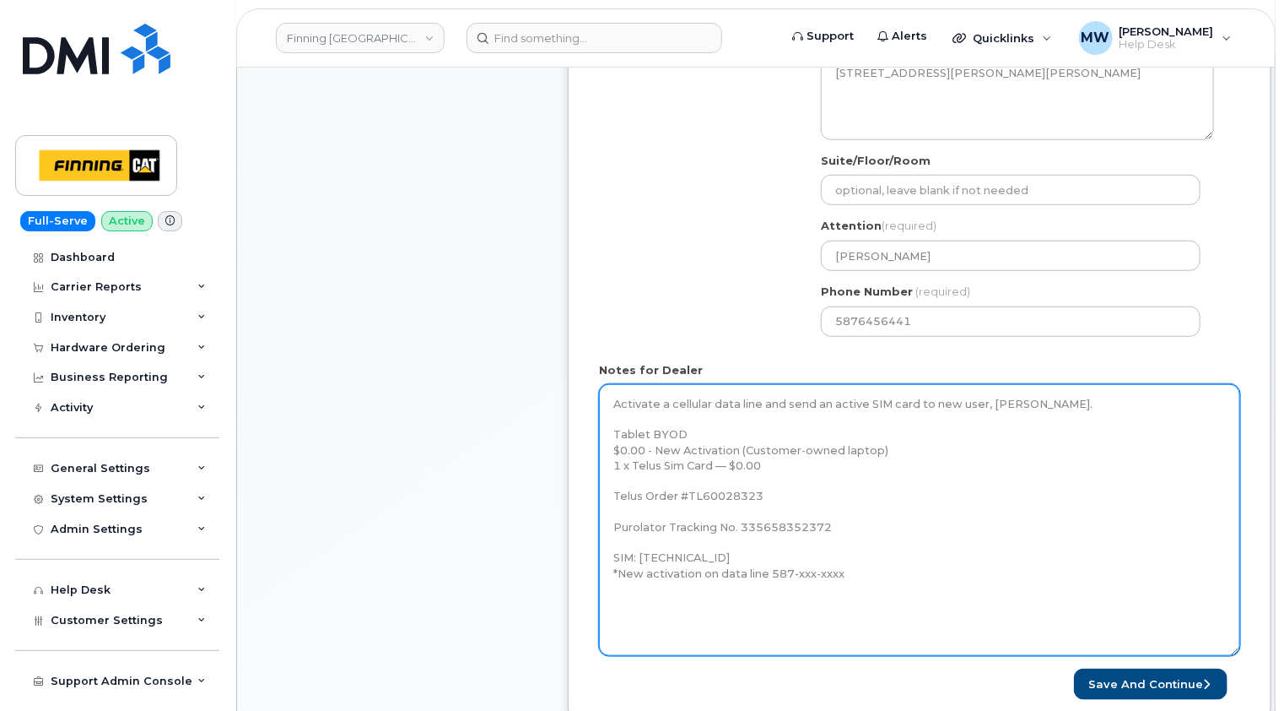
scroll to position [759, 0]
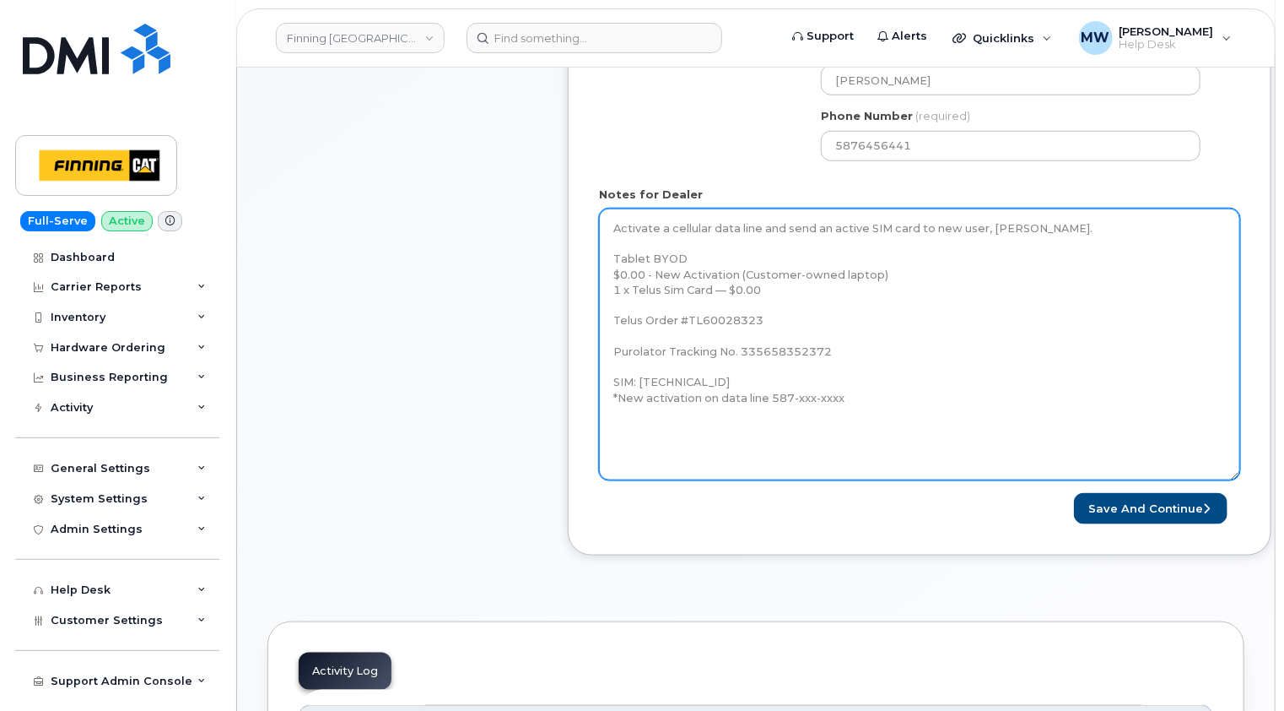
click at [862, 343] on textarea "Activate a cellular data line and send an active SIM card to new user, Brydan H…" at bounding box center [919, 344] width 641 height 272
drag, startPoint x: 774, startPoint y: 315, endPoint x: 686, endPoint y: 322, distance: 88.0
click at [686, 322] on textarea "Activate a cellular data line and send an active SIM card to new user, Brydan H…" at bounding box center [919, 344] width 641 height 272
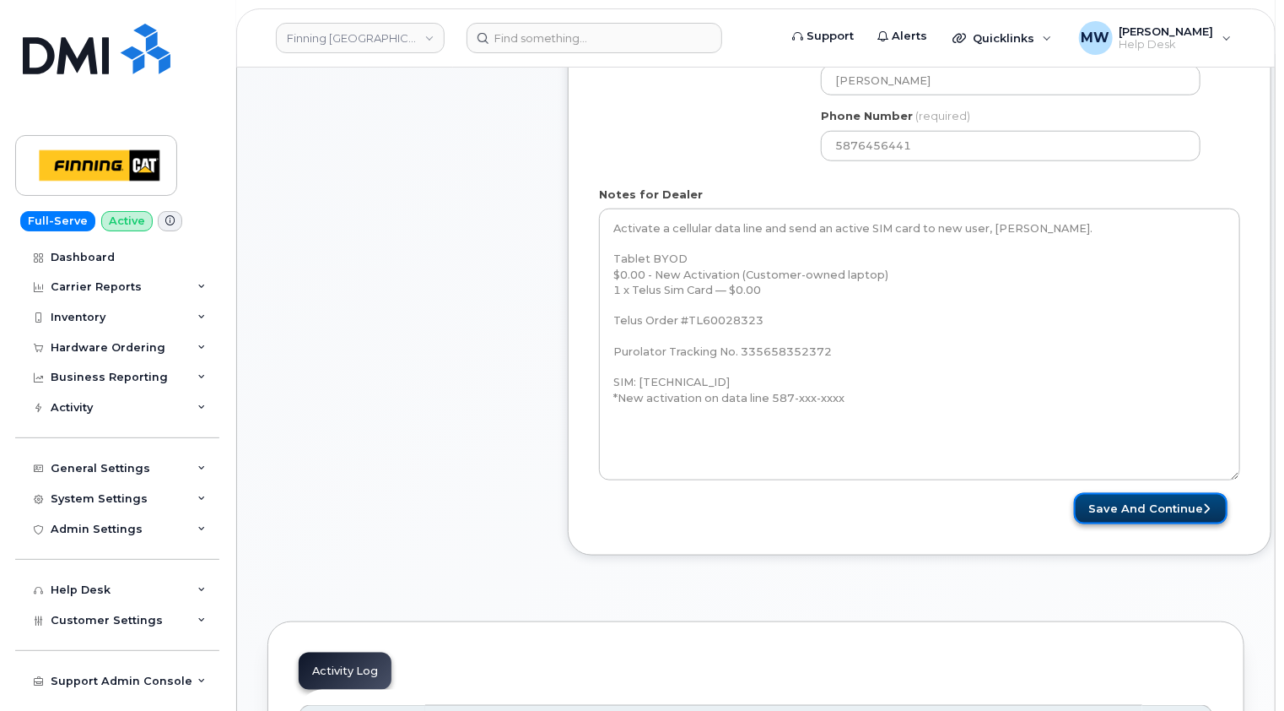
click at [1151, 501] on button "Save and Continue" at bounding box center [1151, 508] width 154 height 31
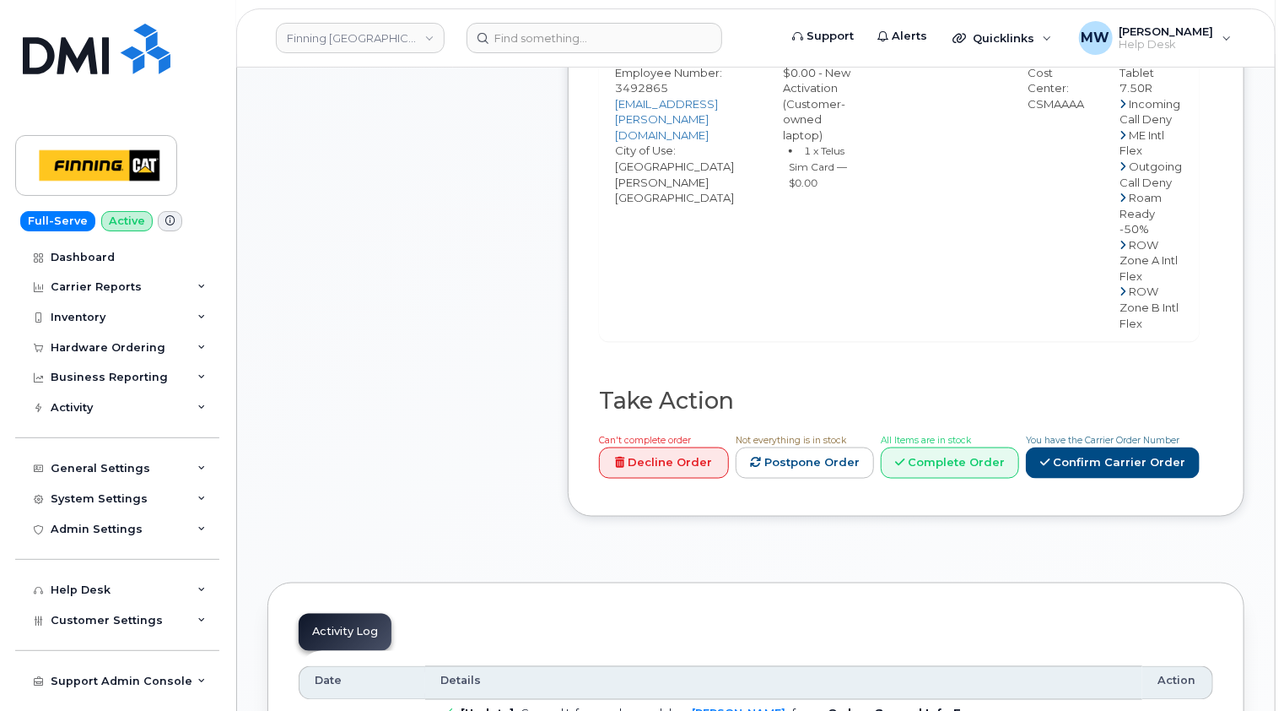
scroll to position [1266, 0]
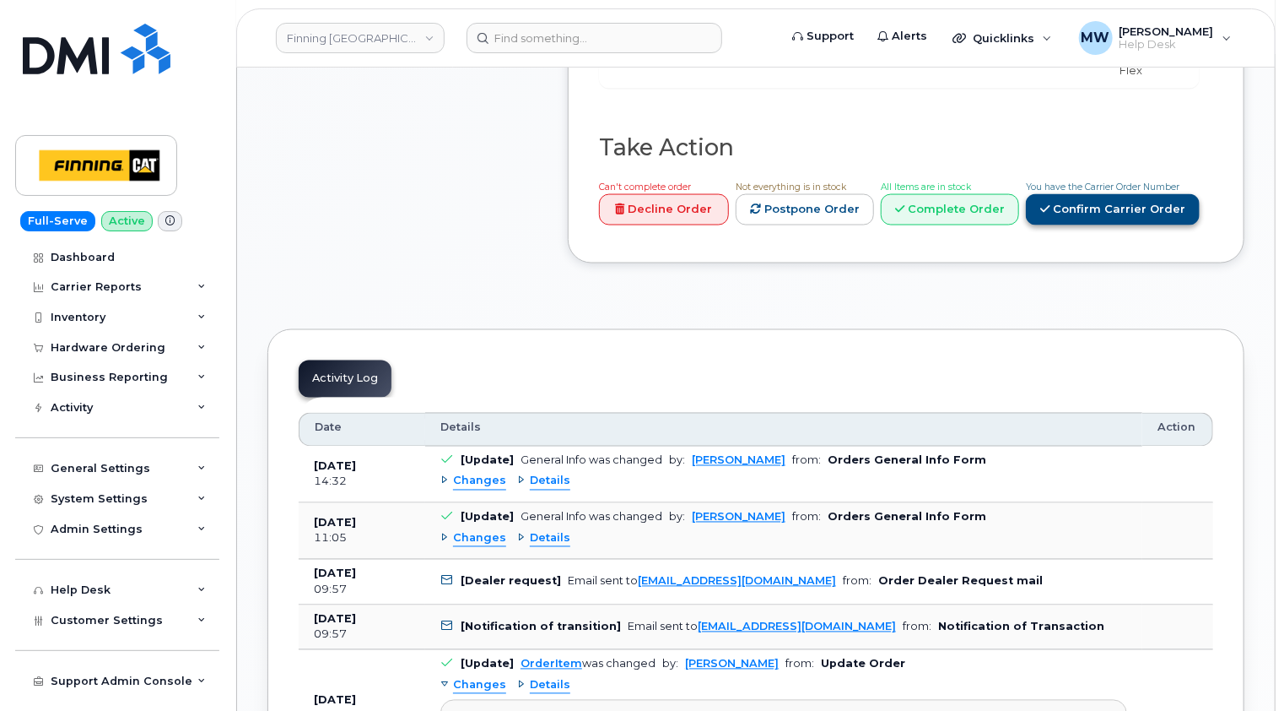
click at [1139, 225] on link "Confirm Carrier Order" at bounding box center [1113, 209] width 174 height 31
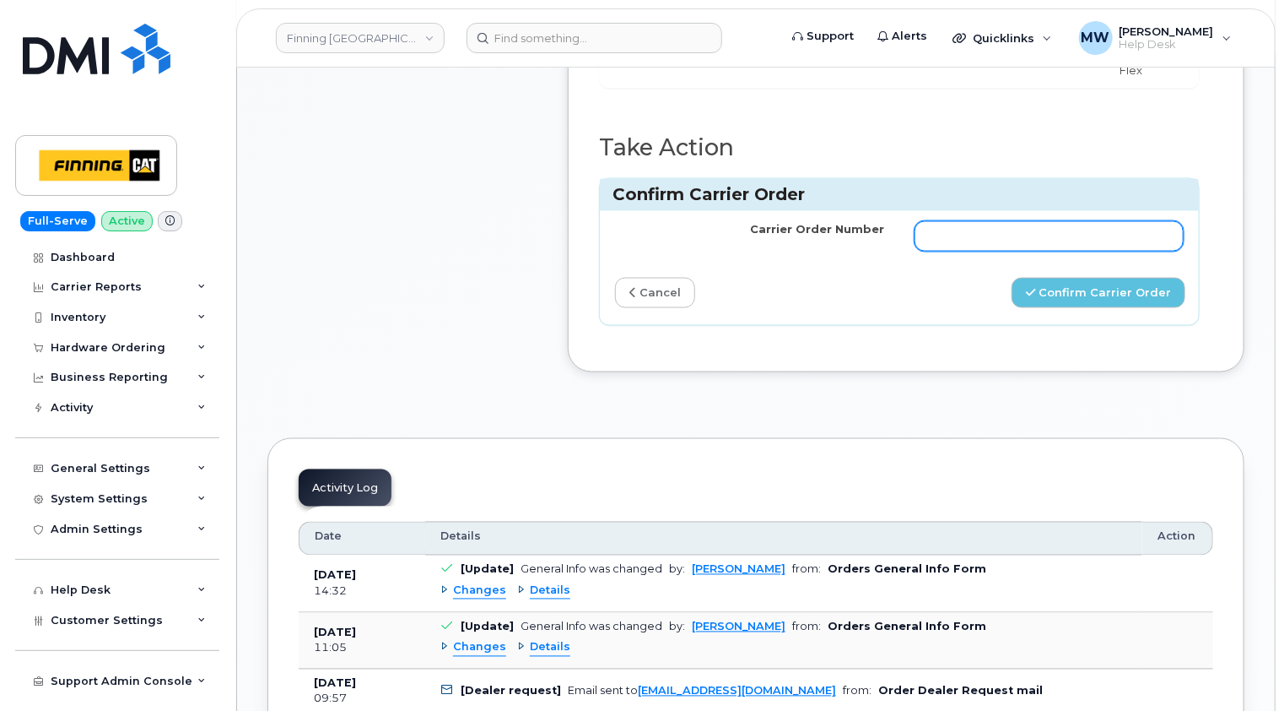
click at [1027, 251] on input "Carrier Order Number" at bounding box center [1049, 236] width 269 height 30
paste input "TL60028323"
type input "TL60028323"
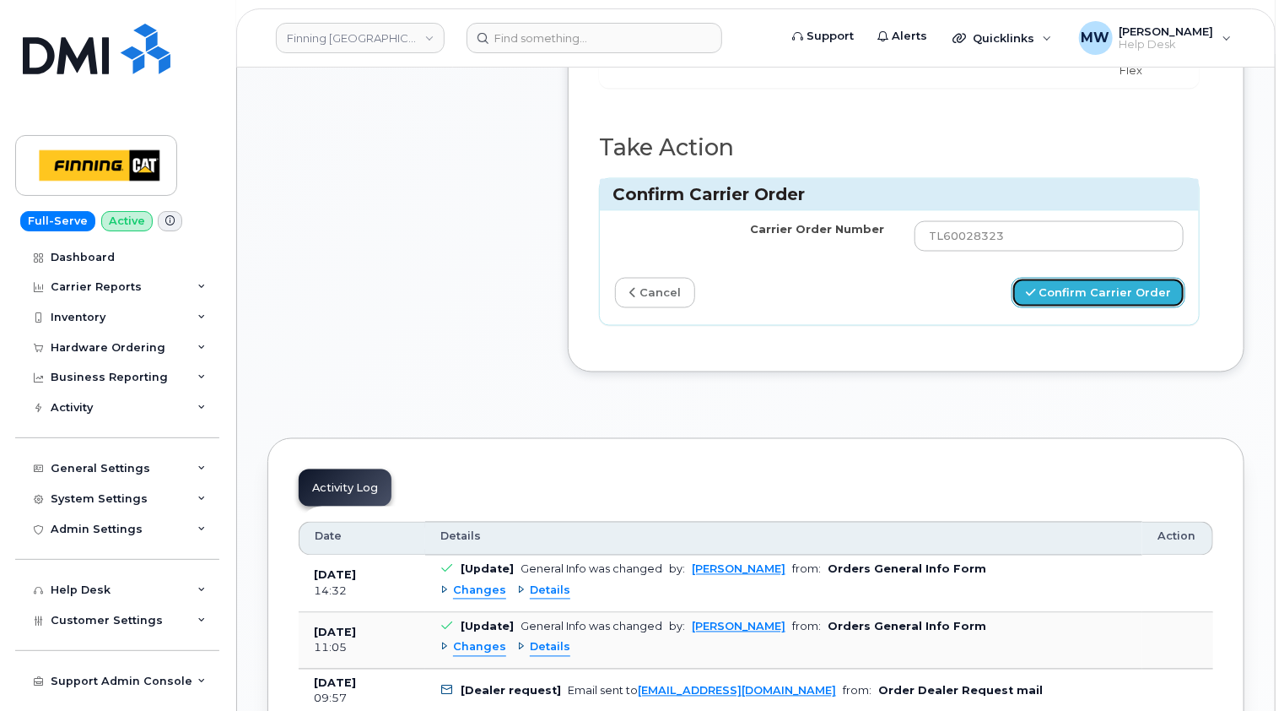
click at [1121, 309] on button "Confirm Carrier Order" at bounding box center [1099, 293] width 174 height 31
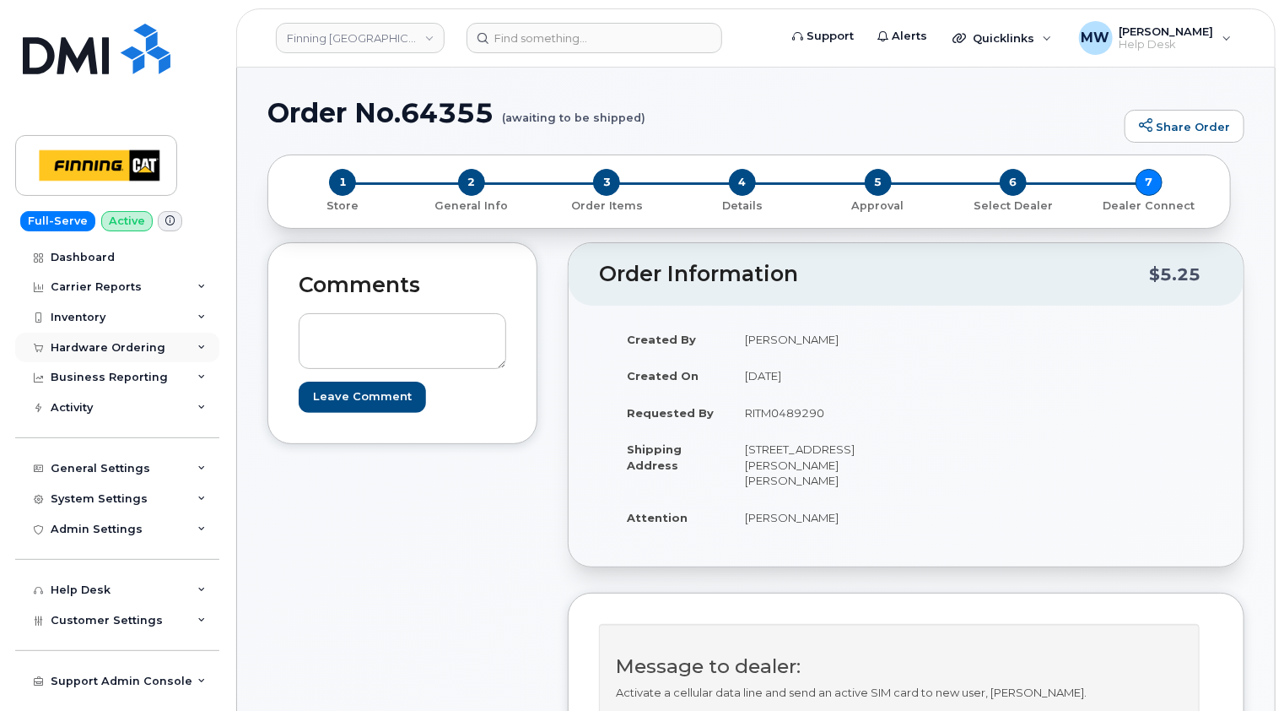
click at [129, 349] on div "Hardware Ordering" at bounding box center [108, 348] width 115 height 14
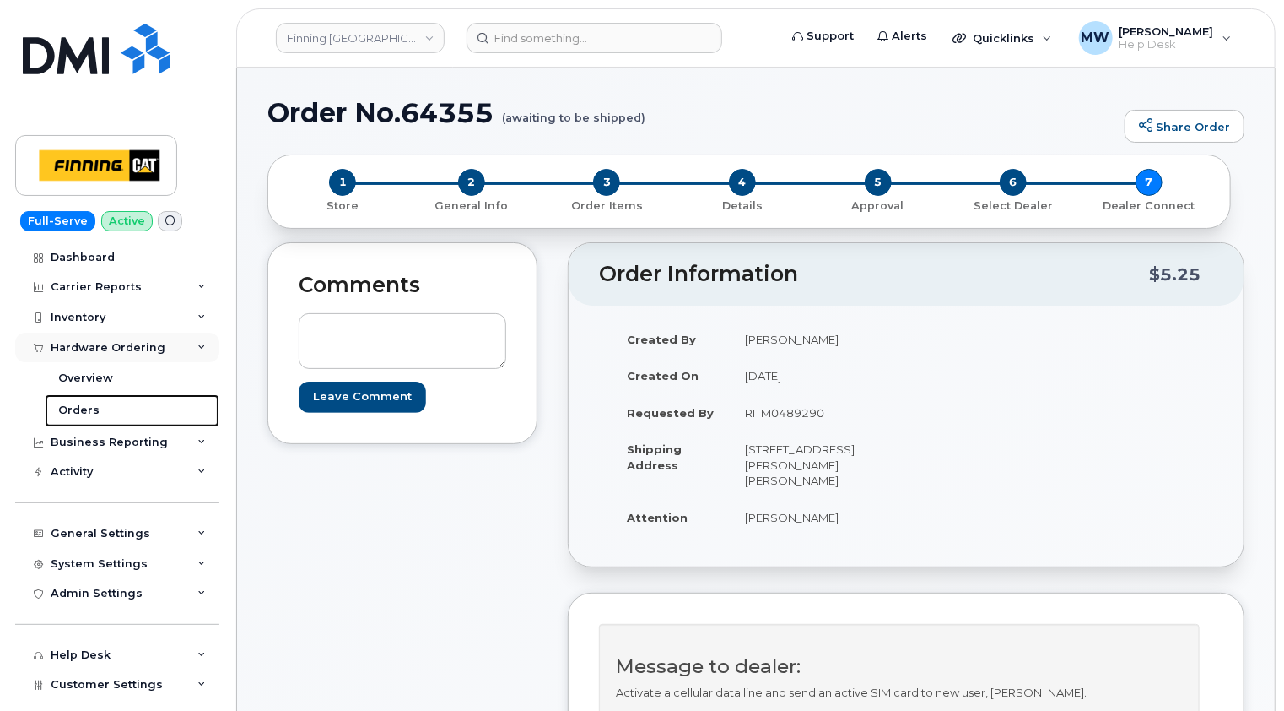
drag, startPoint x: 102, startPoint y: 404, endPoint x: 138, endPoint y: 349, distance: 66.0
click at [102, 406] on link "Orders" at bounding box center [132, 410] width 175 height 32
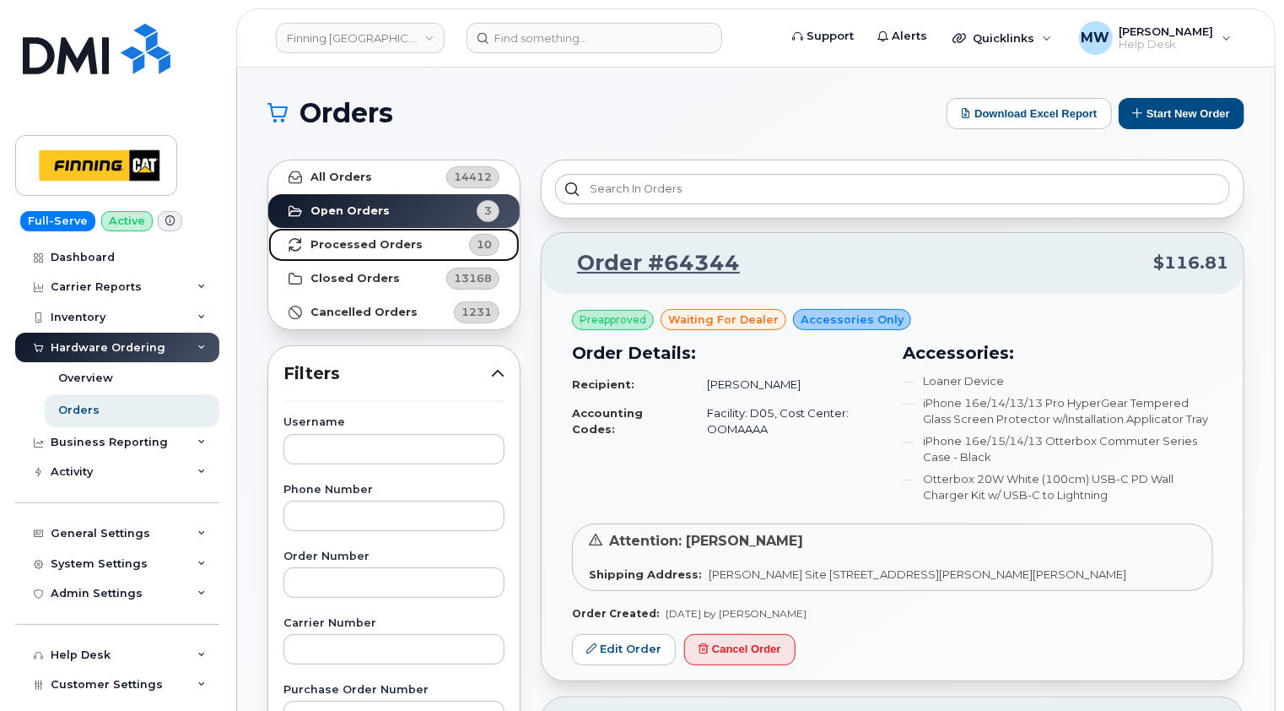
click at [392, 241] on strong "Processed Orders" at bounding box center [367, 245] width 112 height 14
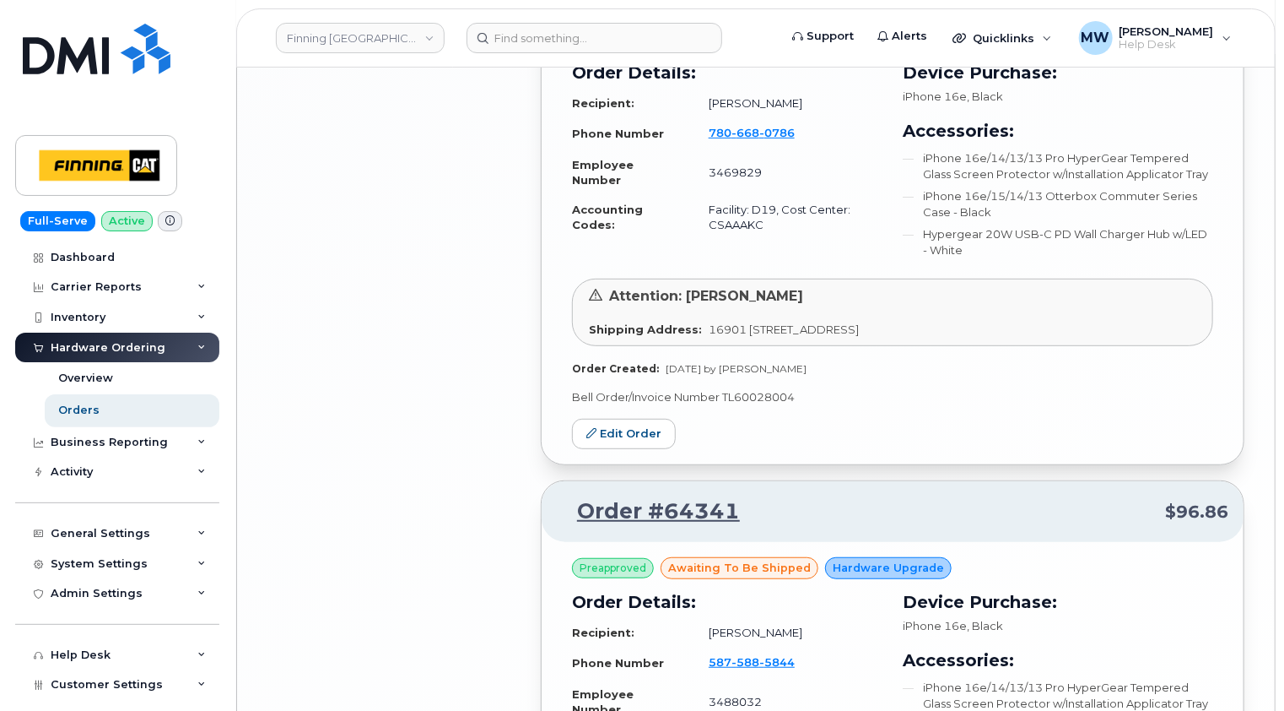
scroll to position [3810, 0]
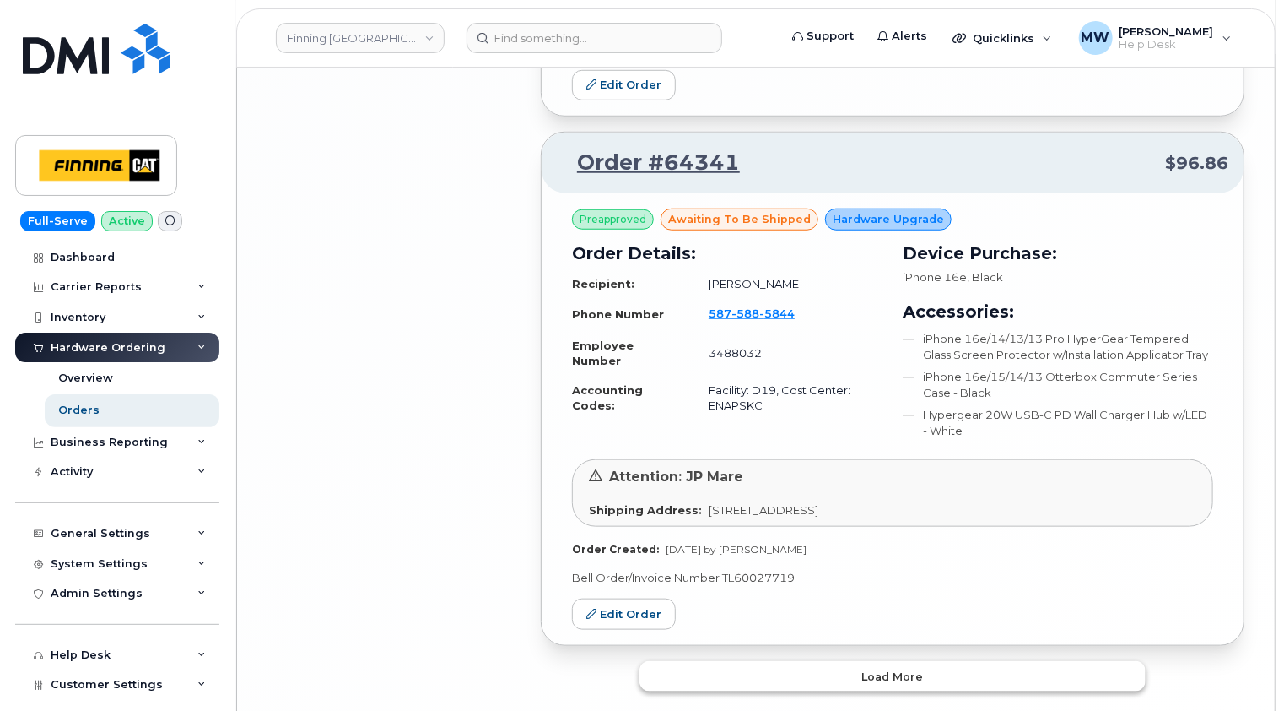
click at [905, 661] on button "Load more" at bounding box center [893, 676] width 506 height 30
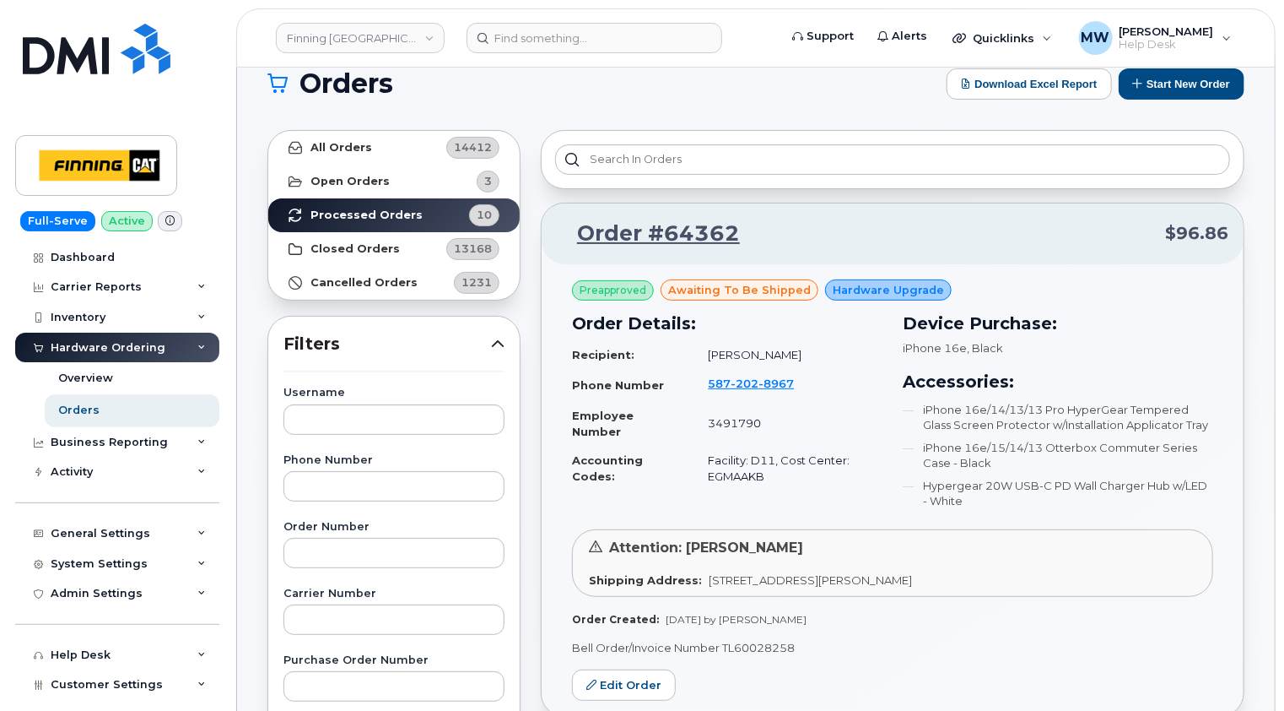
scroll to position [0, 0]
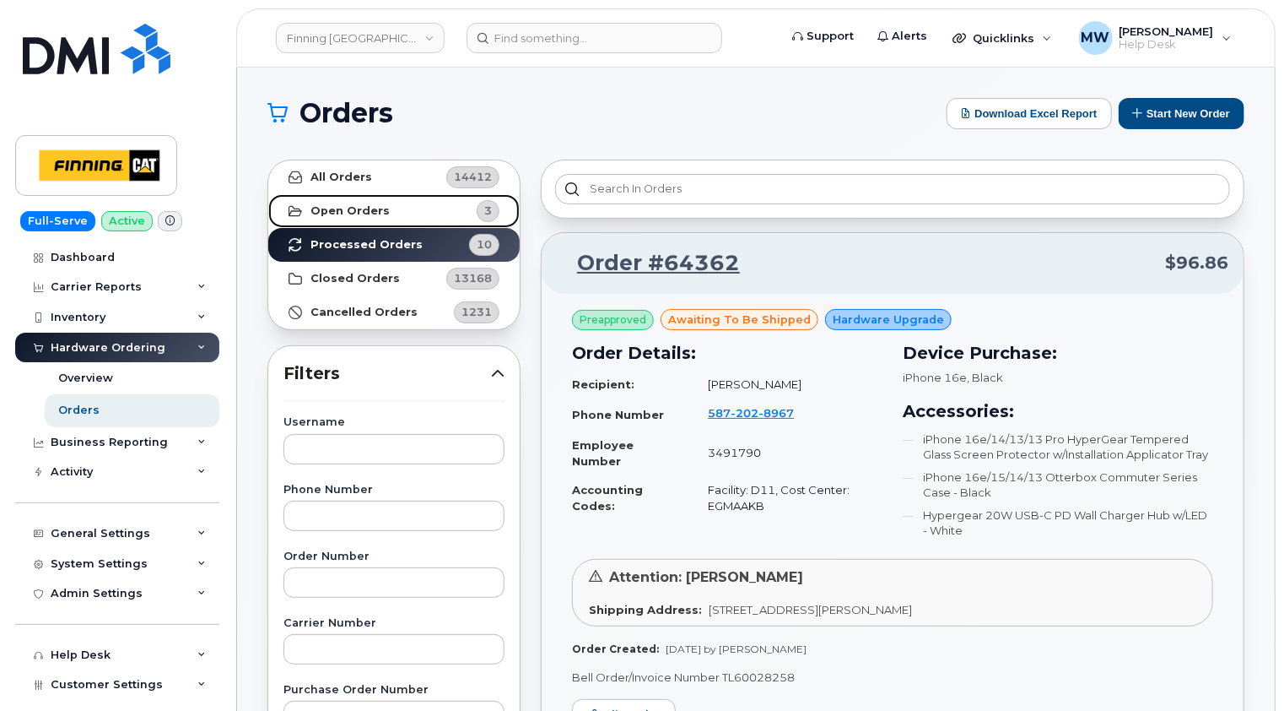
drag, startPoint x: 375, startPoint y: 208, endPoint x: 386, endPoint y: 213, distance: 12.9
click at [374, 208] on strong "Open Orders" at bounding box center [350, 211] width 79 height 14
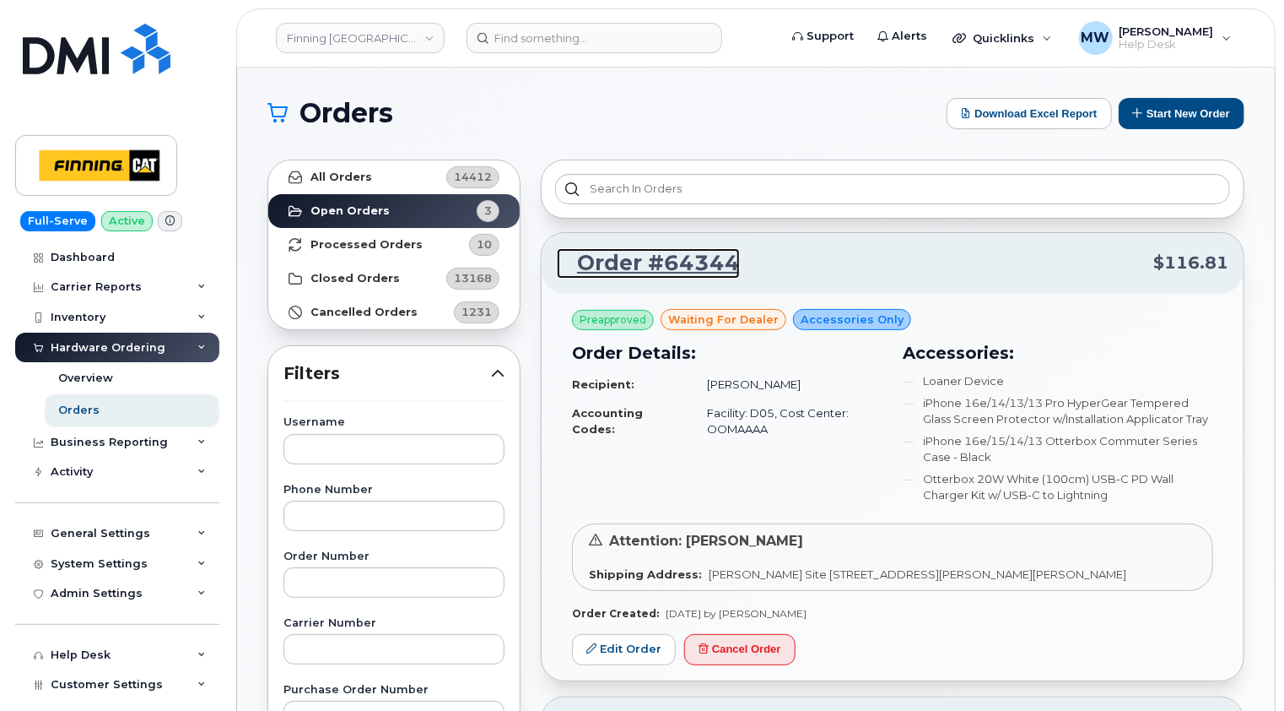
click at [674, 262] on link "Order #64344" at bounding box center [648, 263] width 183 height 30
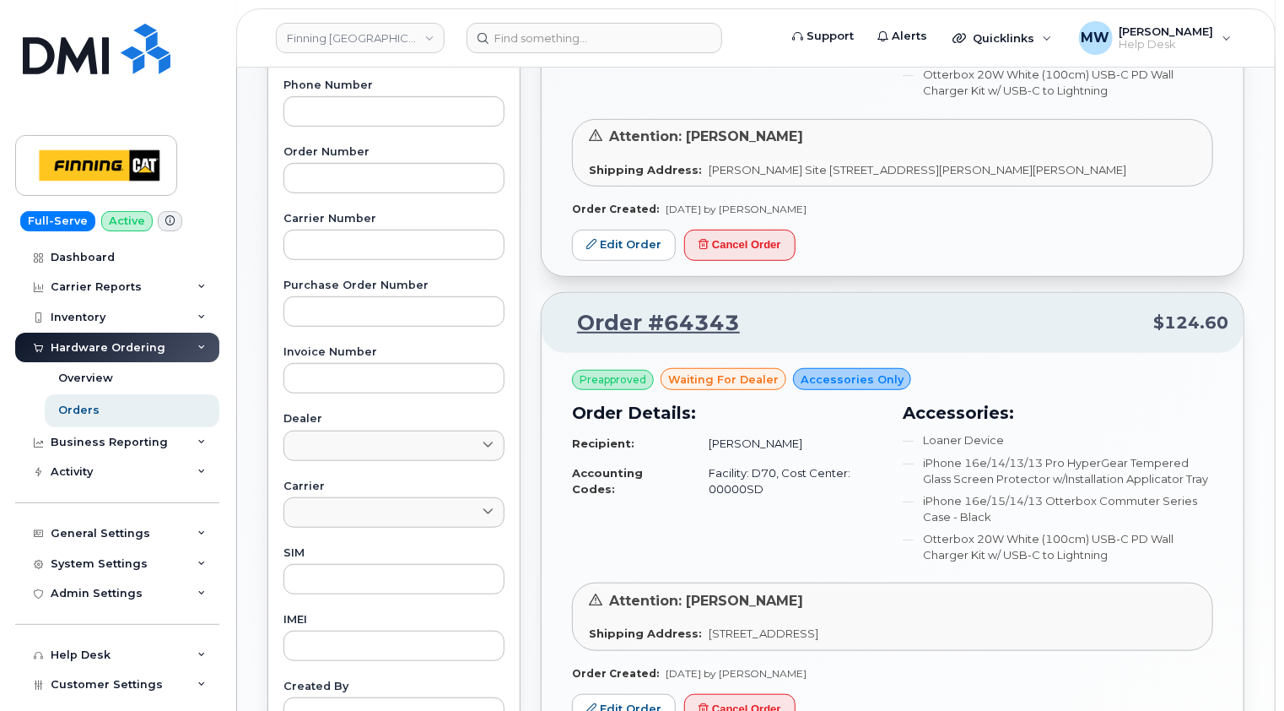
scroll to position [506, 0]
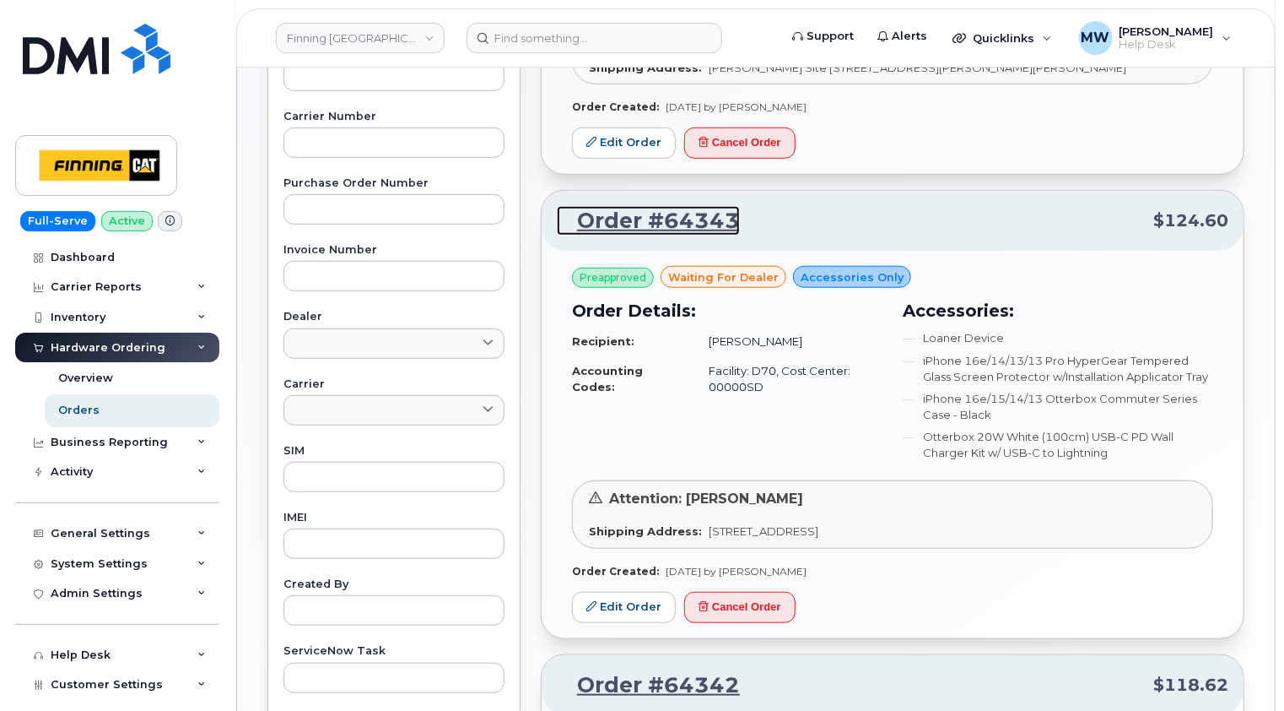
click at [685, 224] on link "Order #64343" at bounding box center [648, 221] width 183 height 30
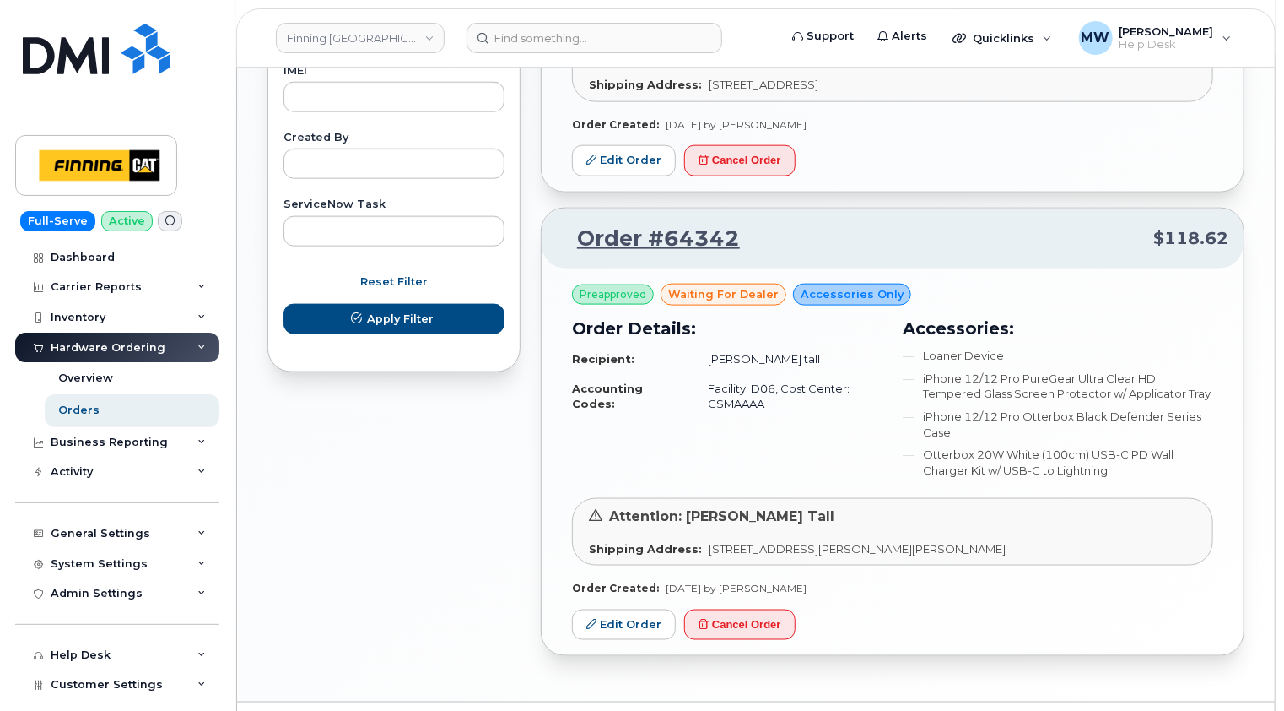
scroll to position [993, 0]
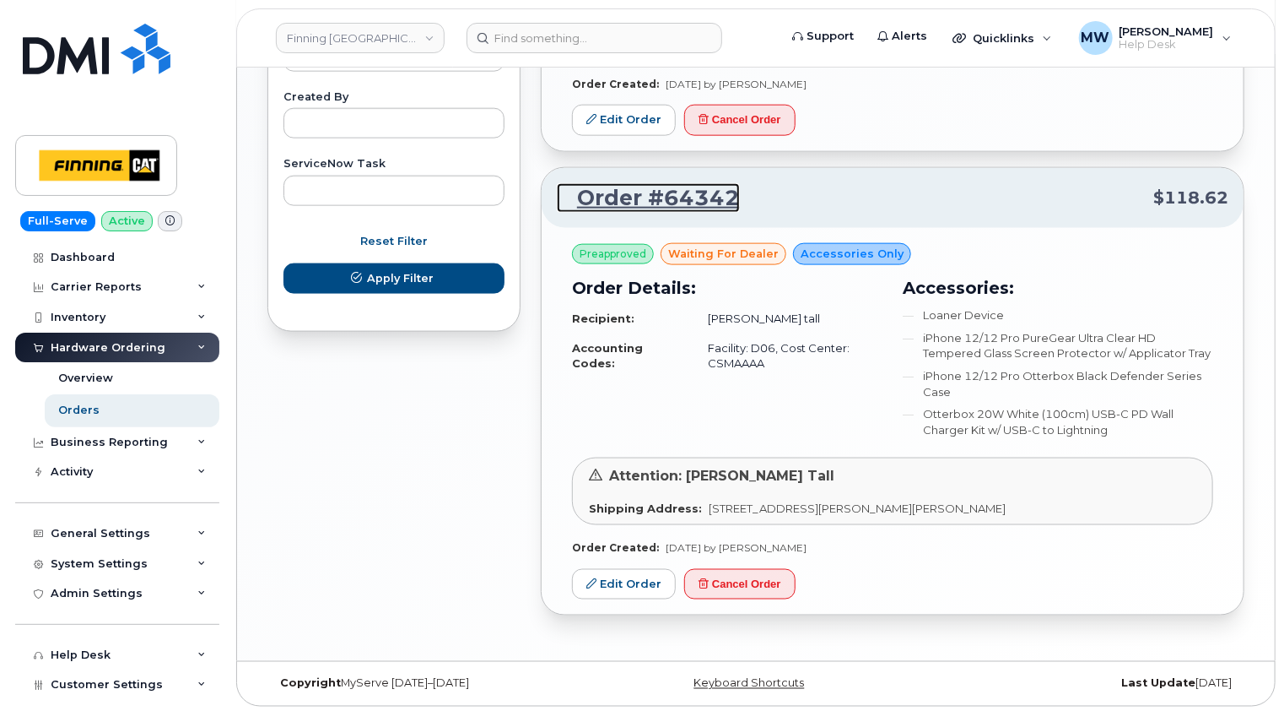
click at [690, 195] on link "Order #64342" at bounding box center [648, 198] width 183 height 30
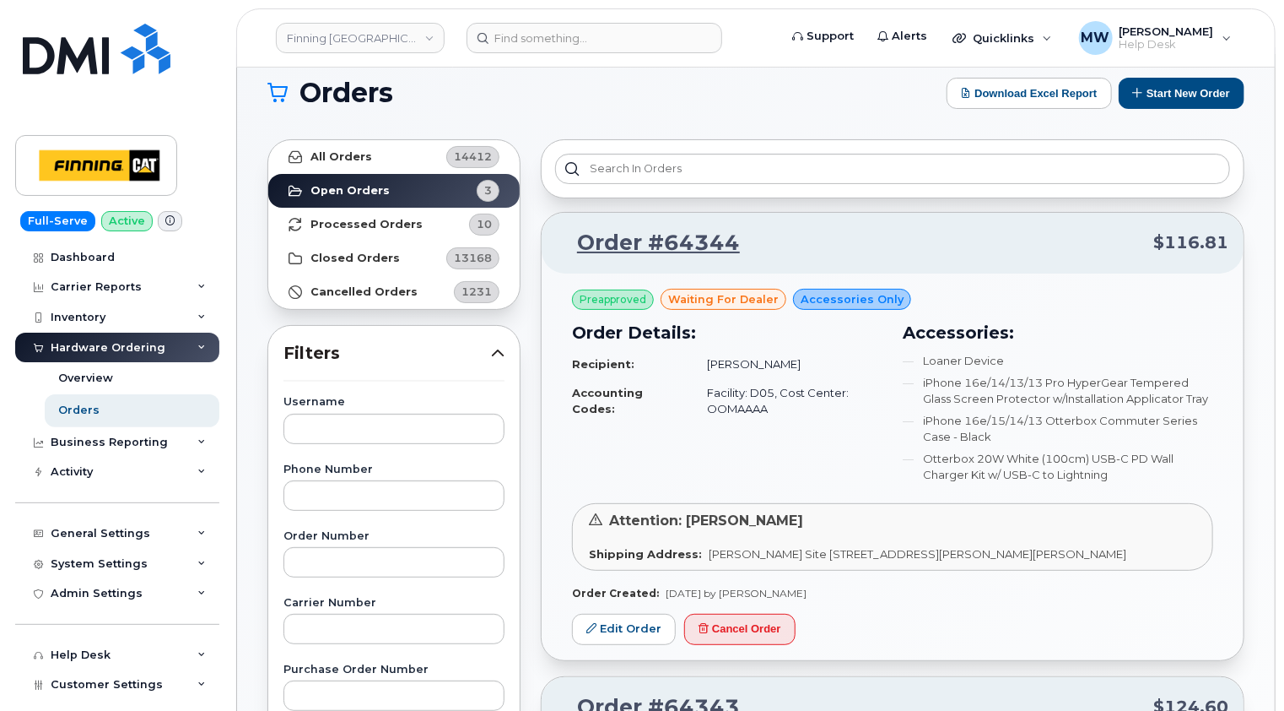
scroll to position [0, 0]
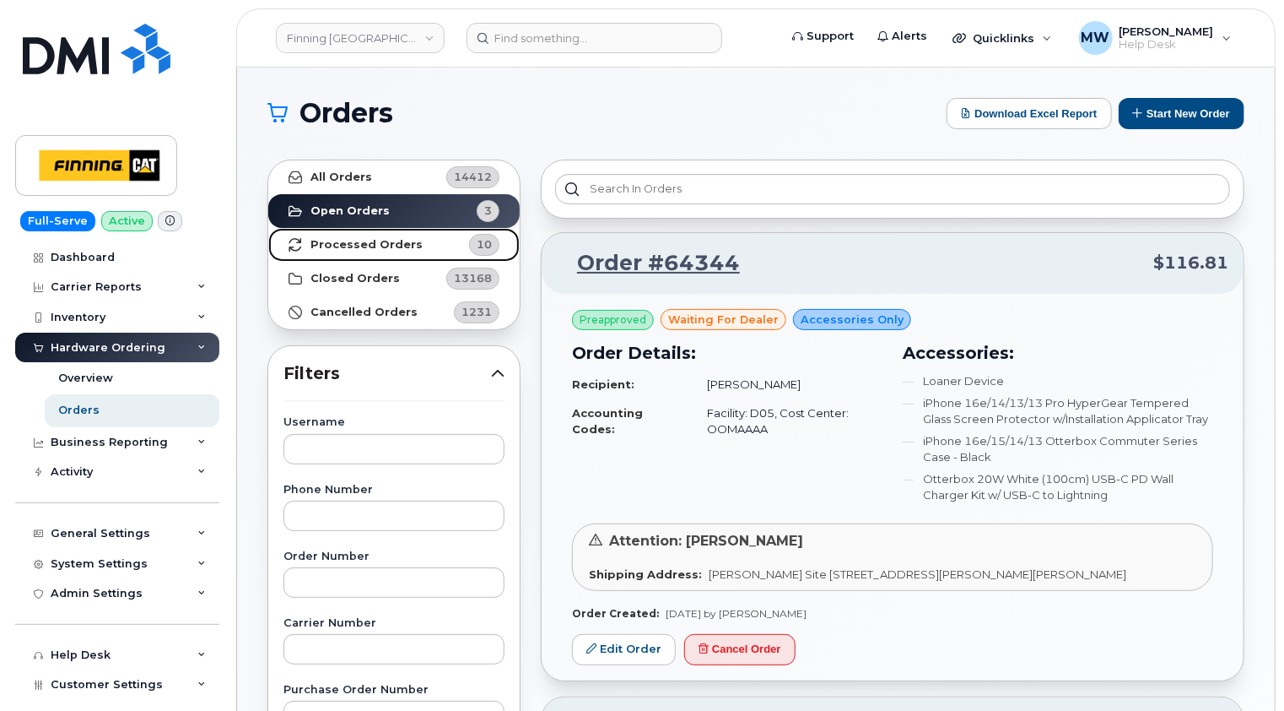
click at [378, 250] on strong "Processed Orders" at bounding box center [367, 245] width 112 height 14
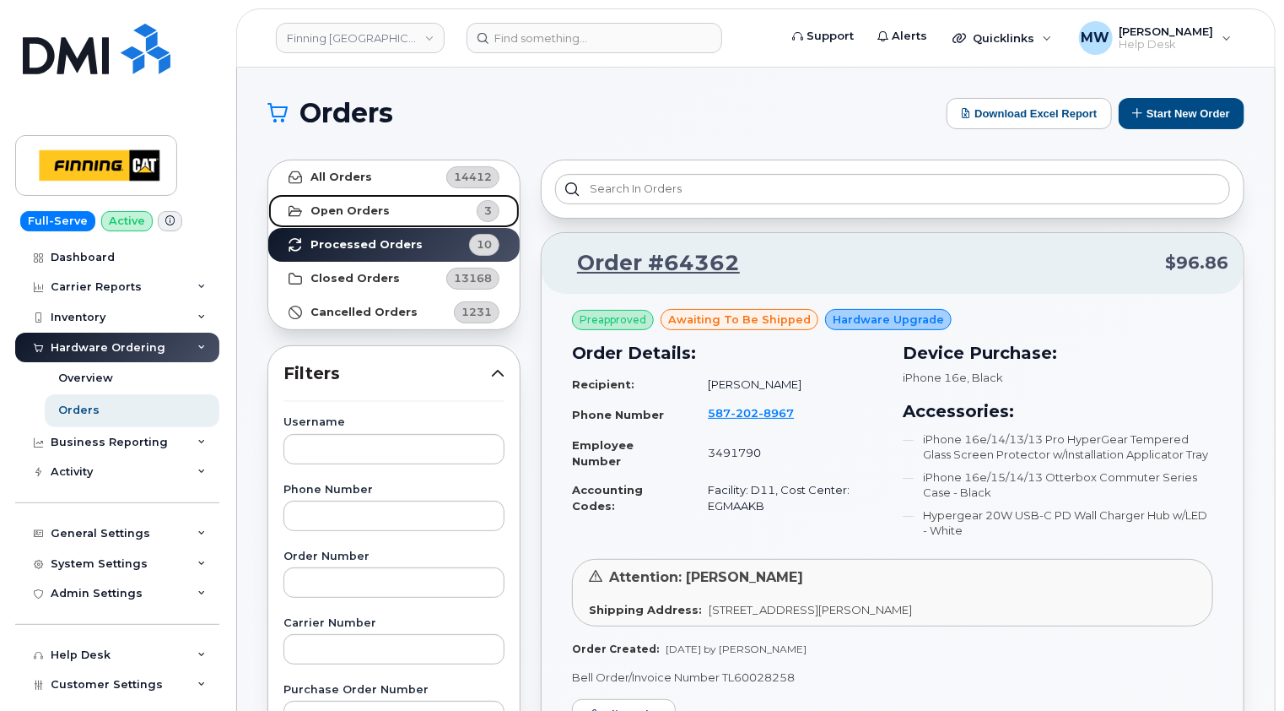
click at [349, 211] on strong "Open Orders" at bounding box center [350, 211] width 79 height 14
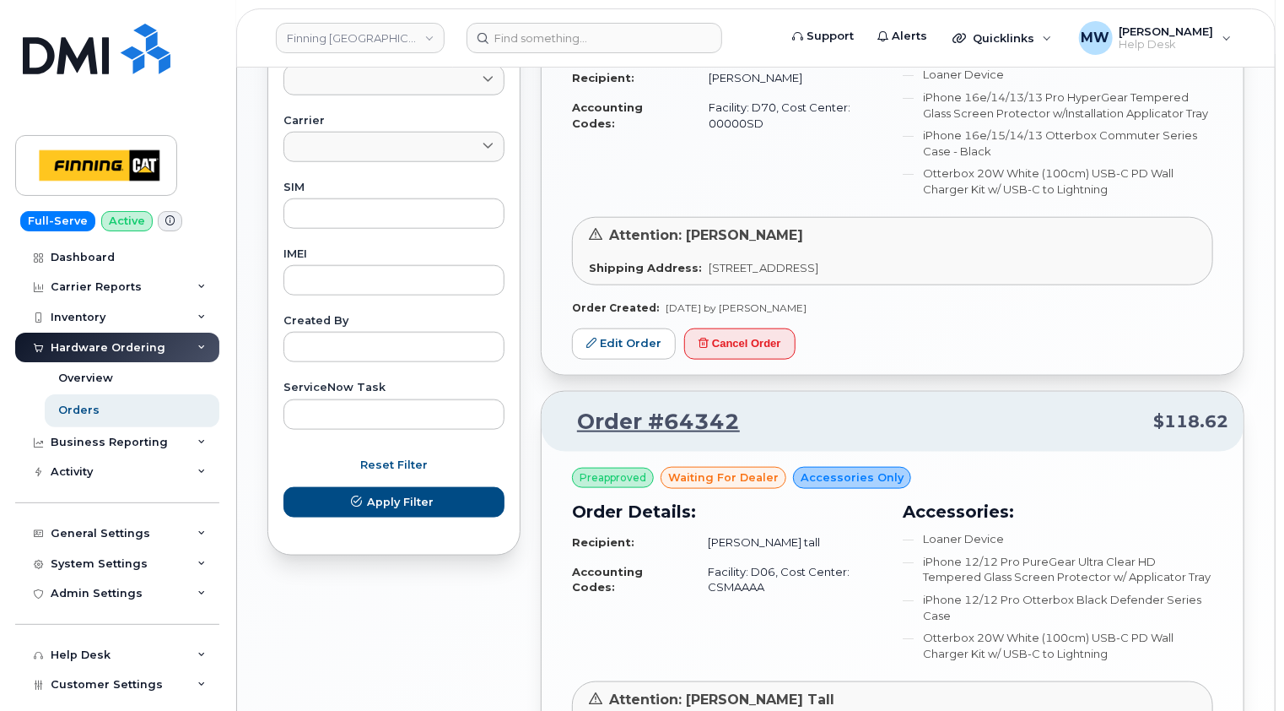
scroll to position [993, 0]
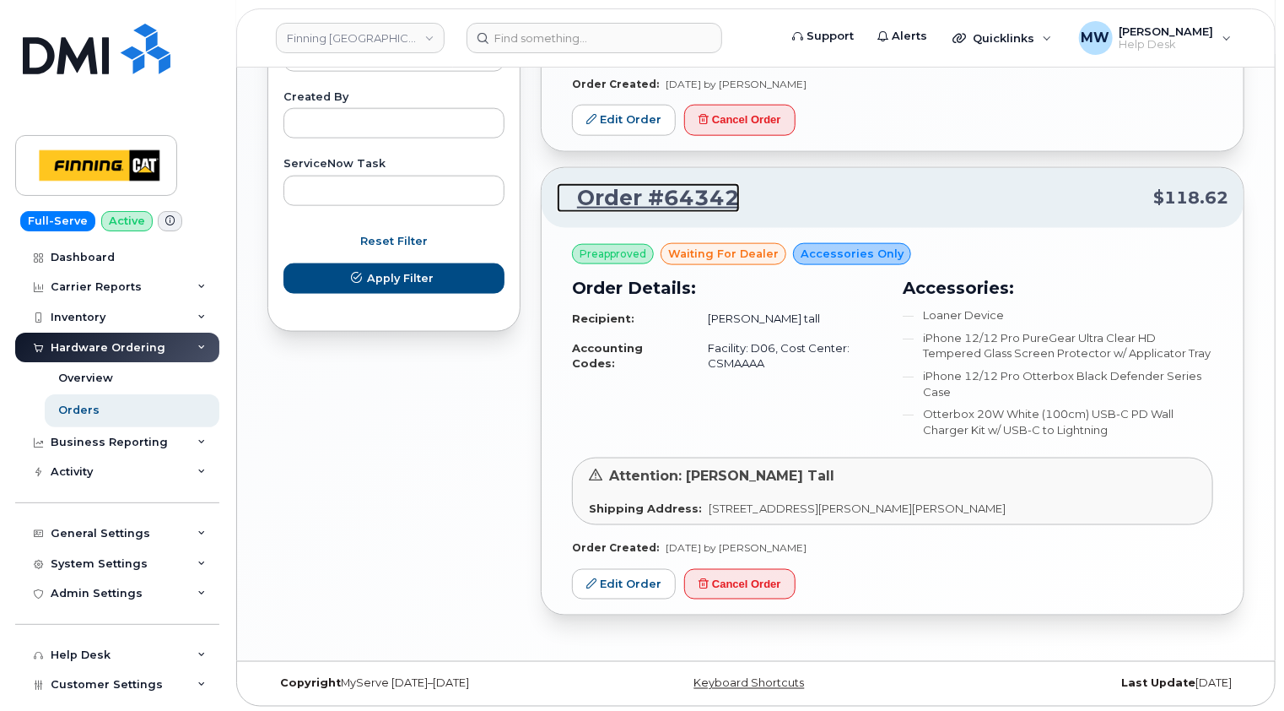
click at [692, 192] on link "Order #64342" at bounding box center [648, 198] width 183 height 30
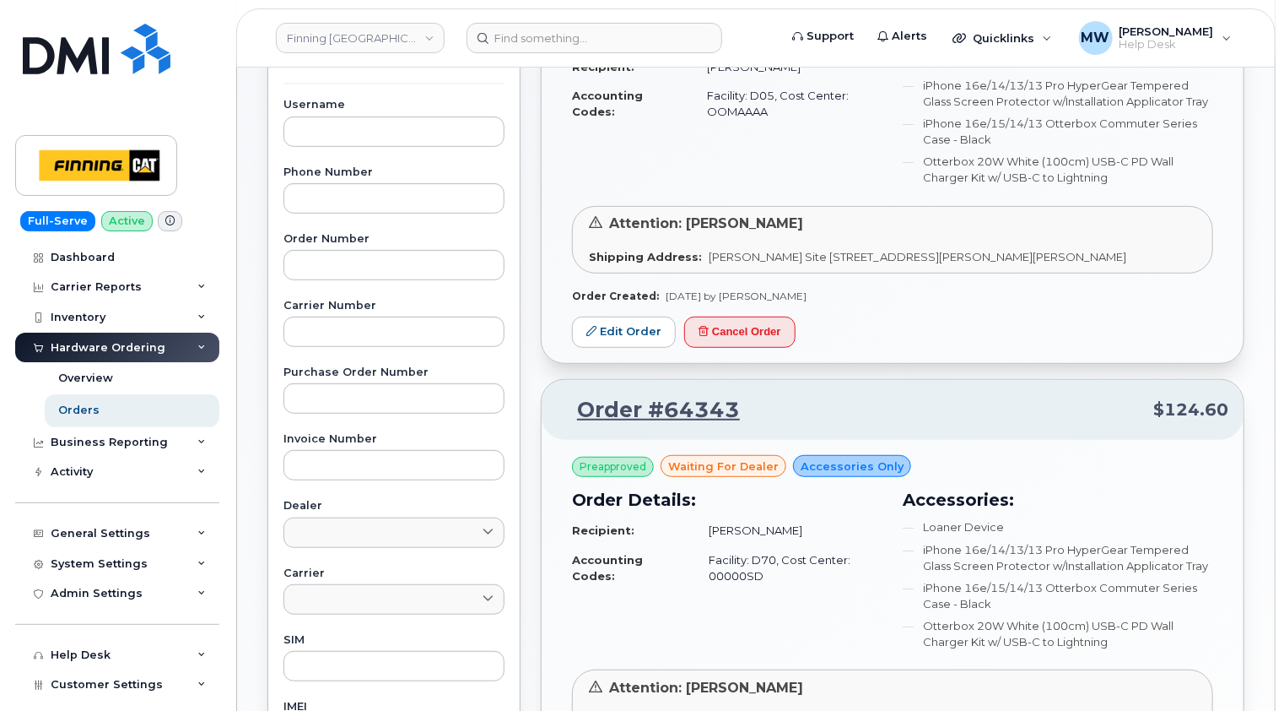
scroll to position [0, 0]
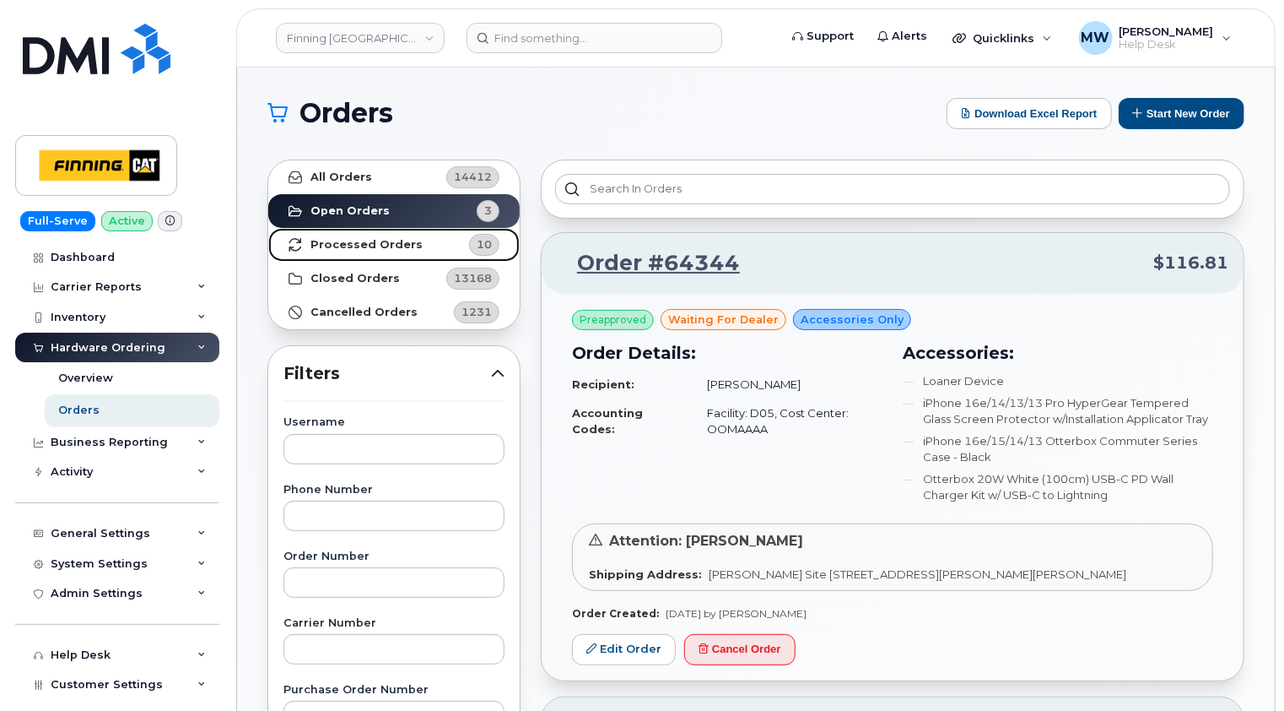
click at [350, 241] on strong "Processed Orders" at bounding box center [367, 245] width 112 height 14
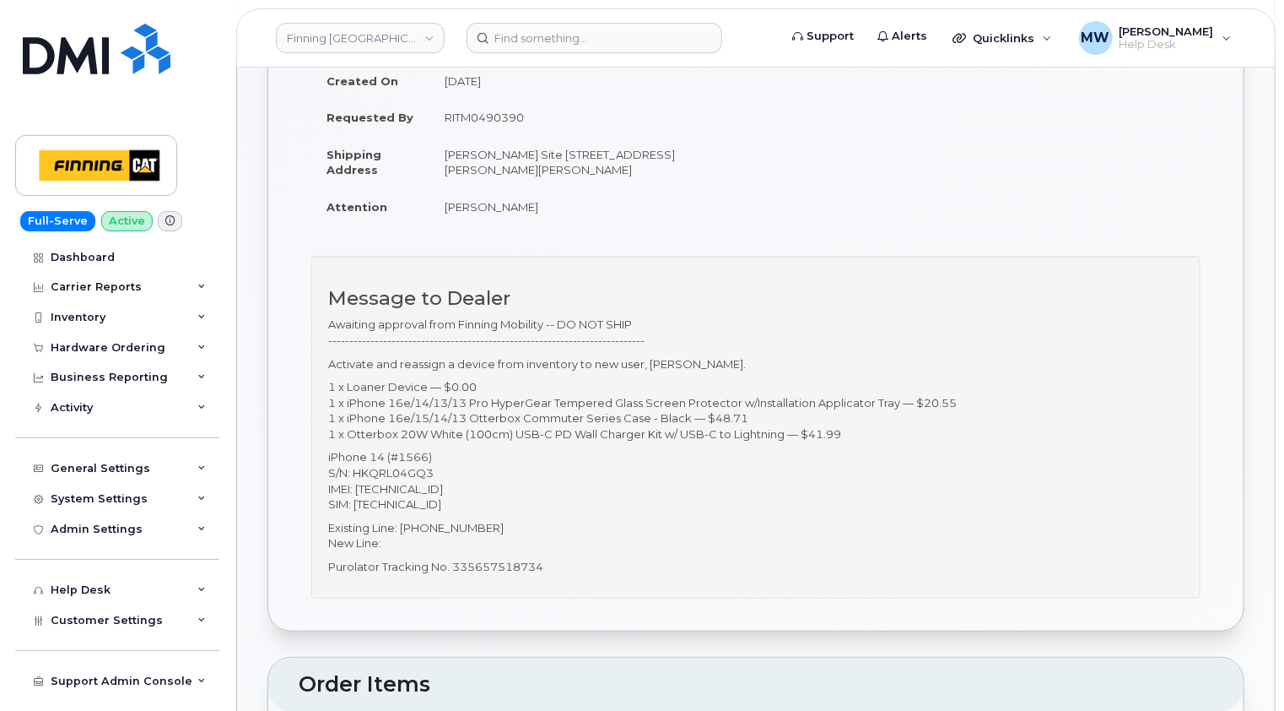
scroll to position [253, 0]
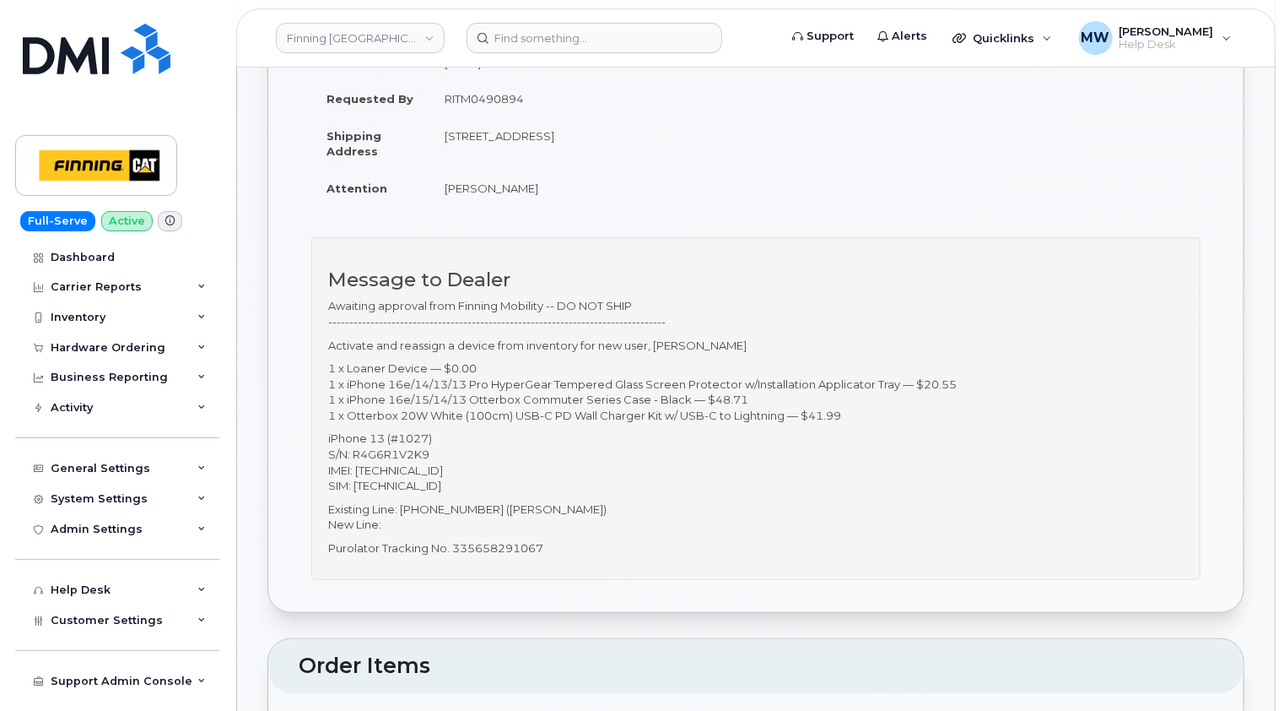
scroll to position [253, 0]
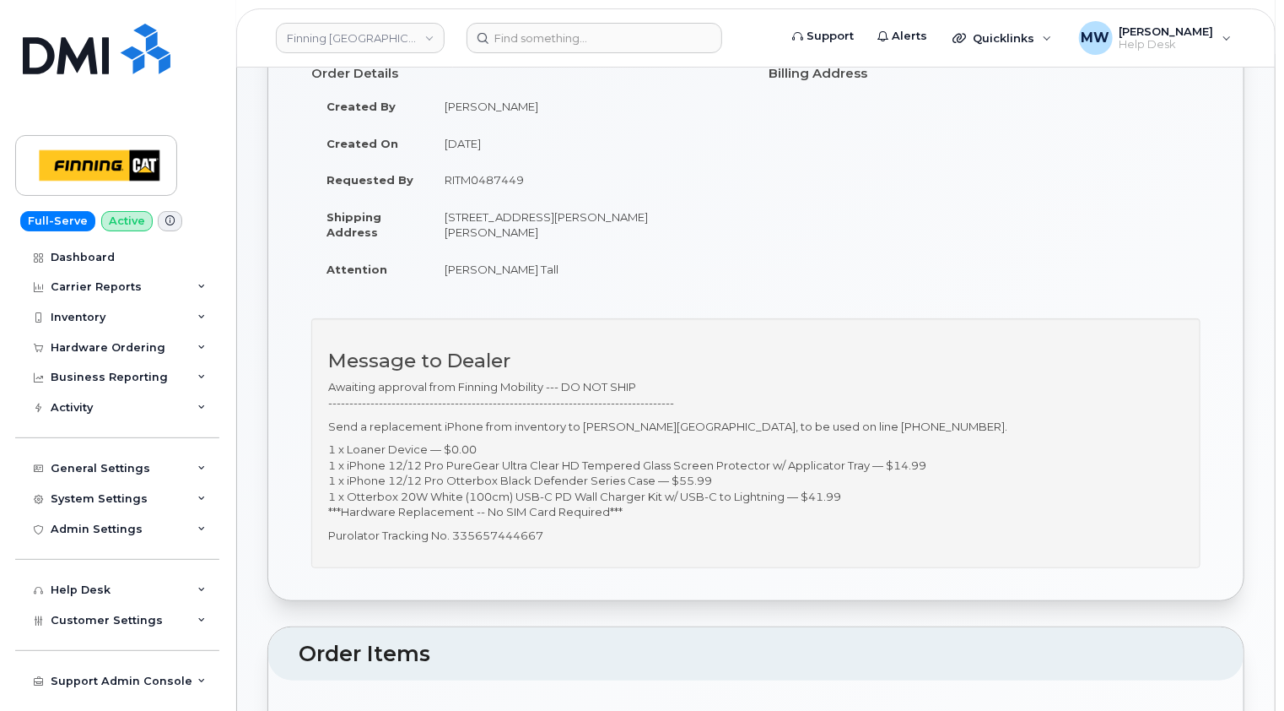
scroll to position [169, 0]
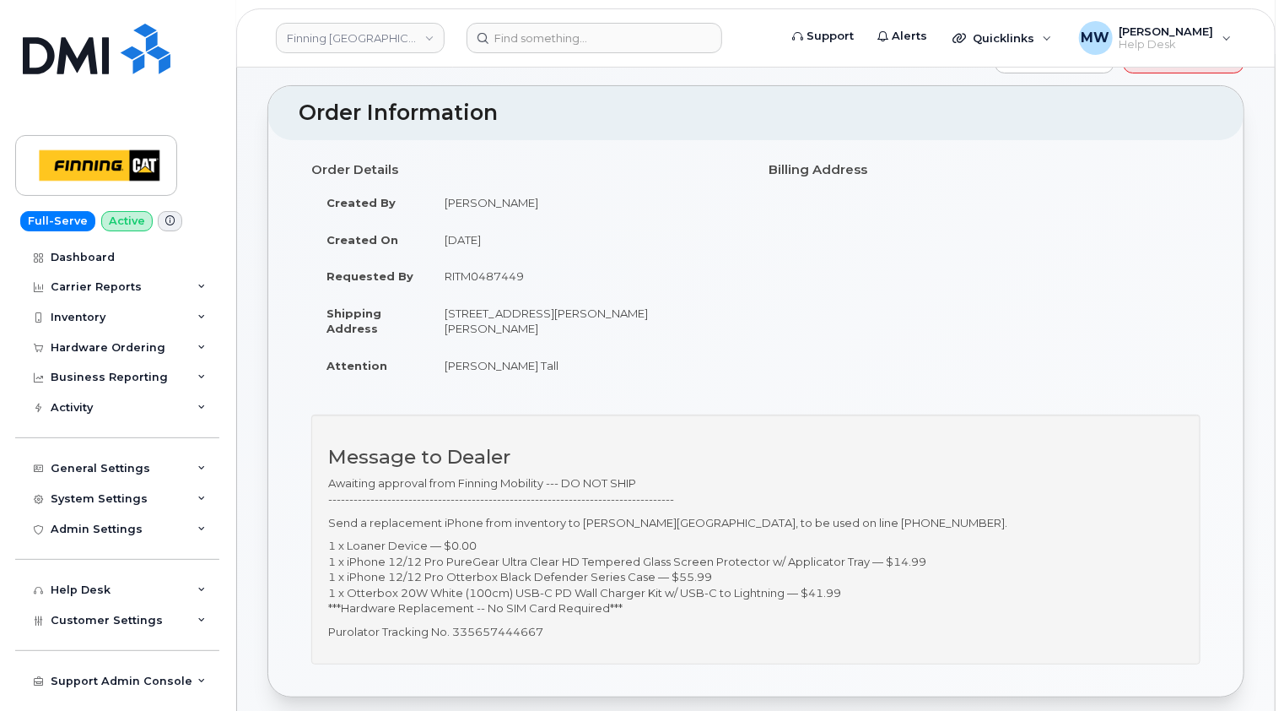
scroll to position [169, 0]
